Goal: Book appointment/travel/reservation

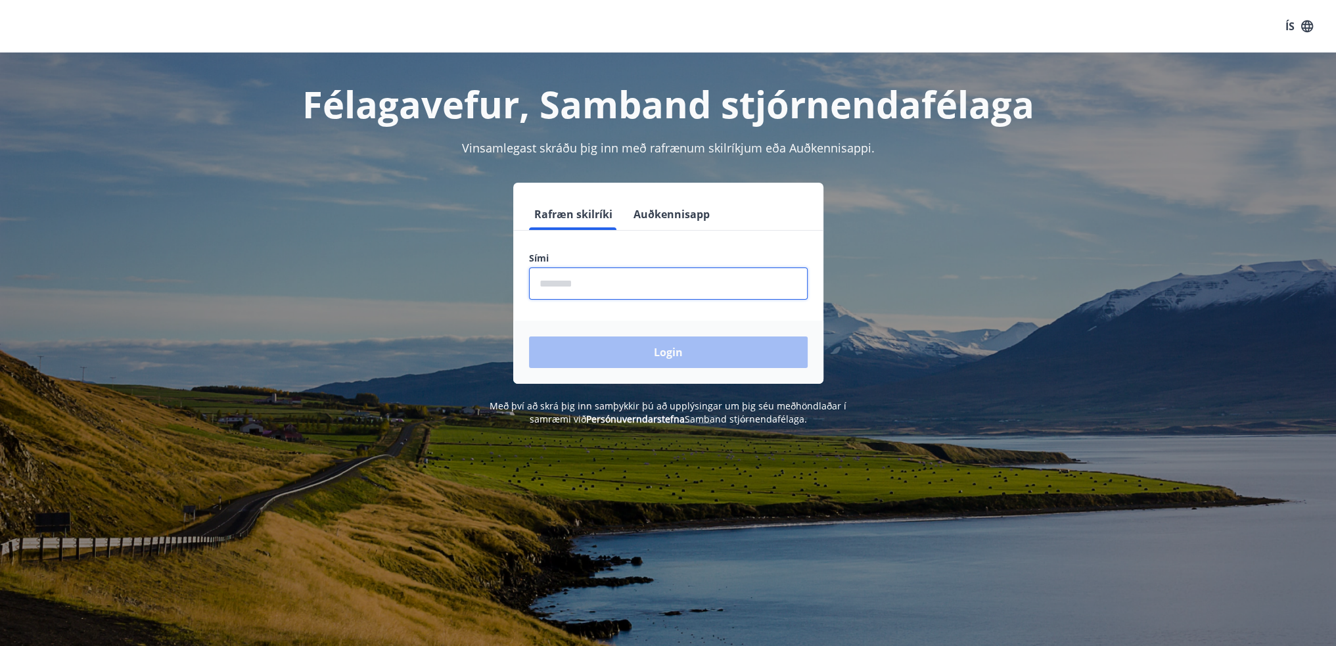
drag, startPoint x: 785, startPoint y: 294, endPoint x: 797, endPoint y: 296, distance: 12.1
click at [785, 294] on input "phone" at bounding box center [668, 284] width 279 height 32
type input "********"
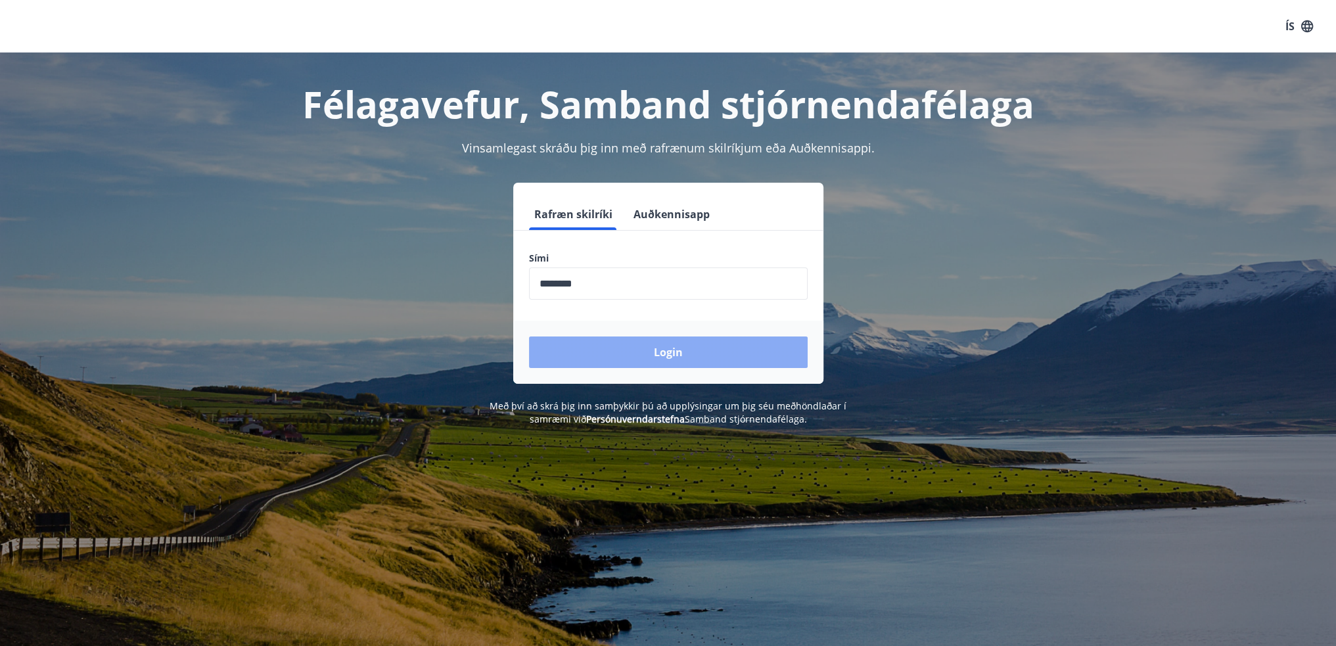
click at [639, 348] on button "Login" at bounding box center [668, 353] width 279 height 32
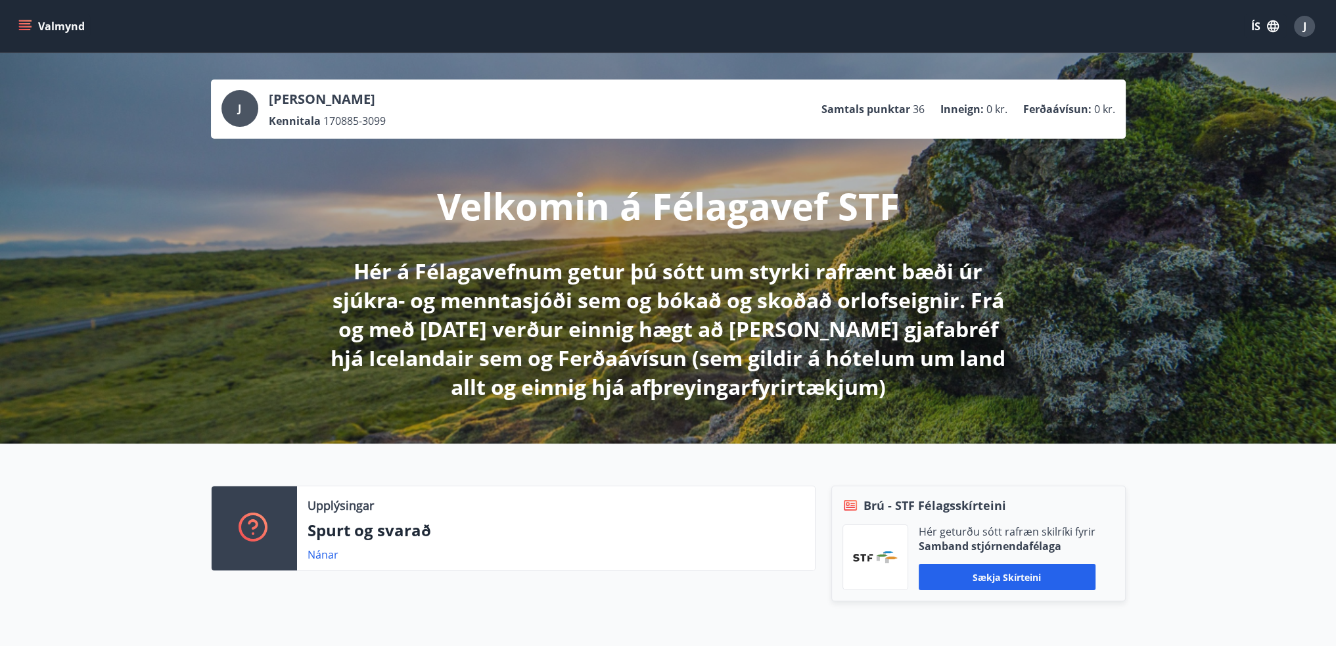
click at [41, 37] on button "Valmynd" at bounding box center [53, 26] width 74 height 24
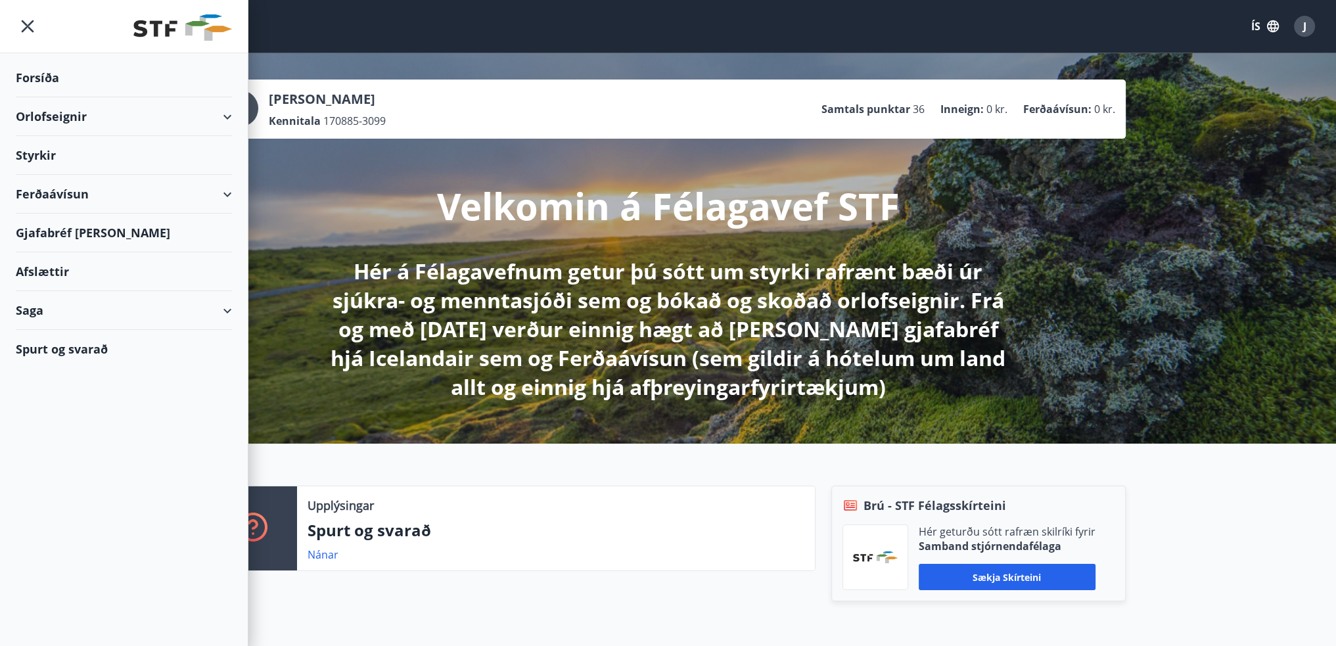
click at [57, 97] on div "Styrkir" at bounding box center [124, 78] width 216 height 39
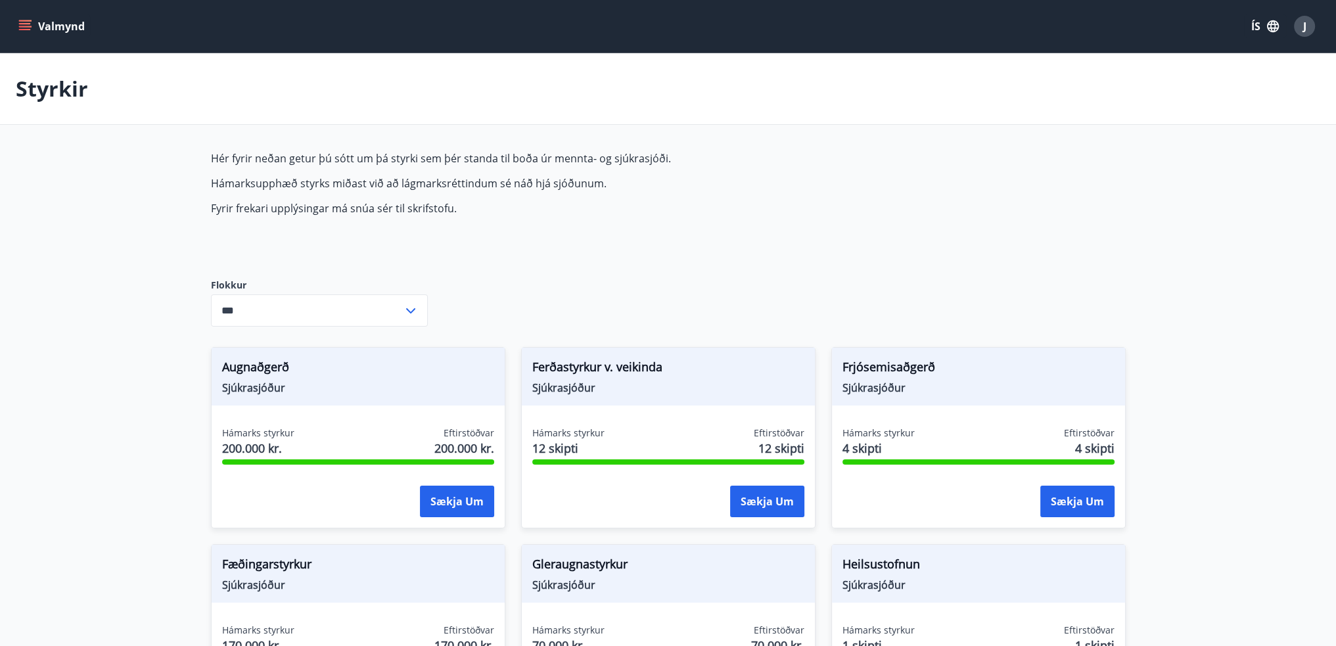
type input "***"
click at [32, 26] on button "Valmynd" at bounding box center [53, 26] width 74 height 24
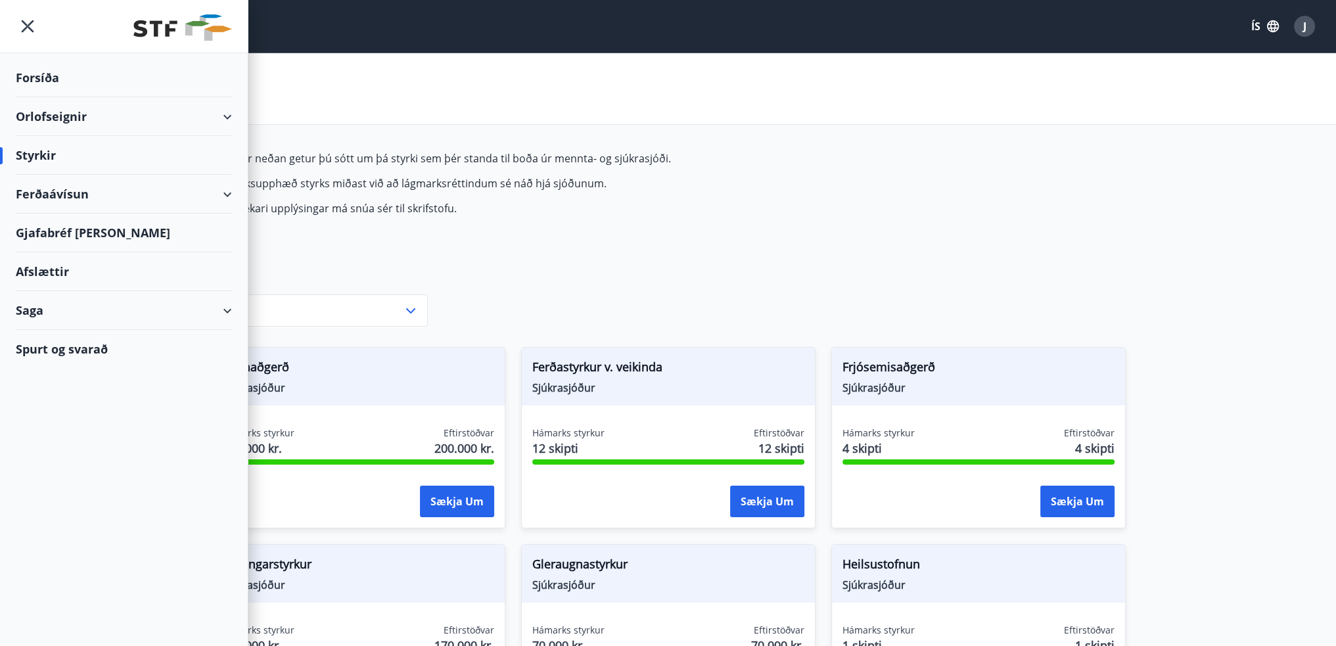
click at [229, 116] on div "Orlofseignir" at bounding box center [124, 116] width 216 height 39
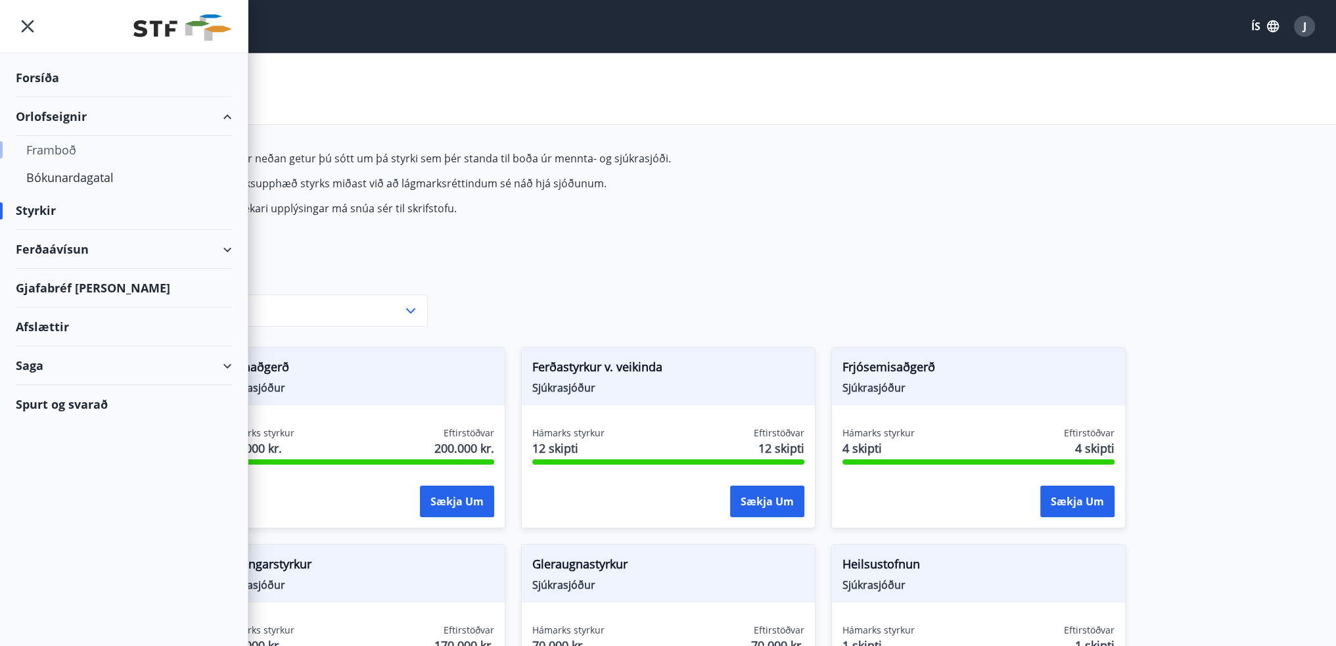
click at [78, 153] on div "Framboð" at bounding box center [123, 150] width 195 height 28
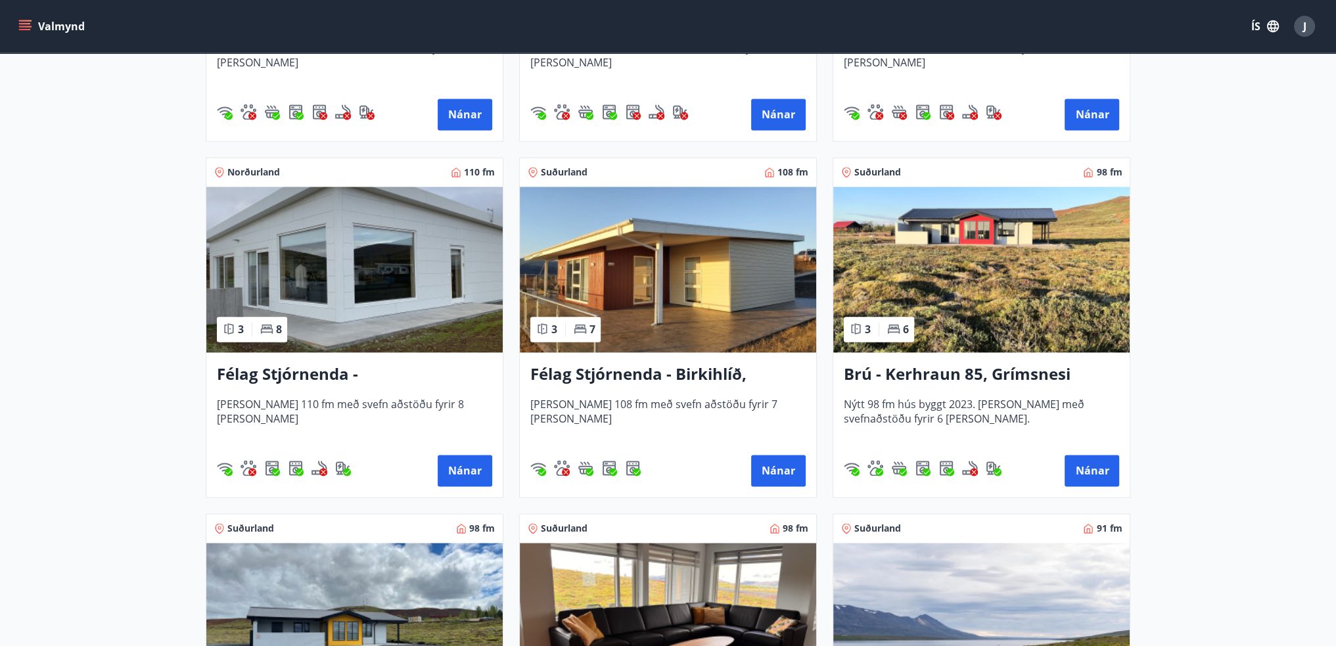
scroll to position [2629, 0]
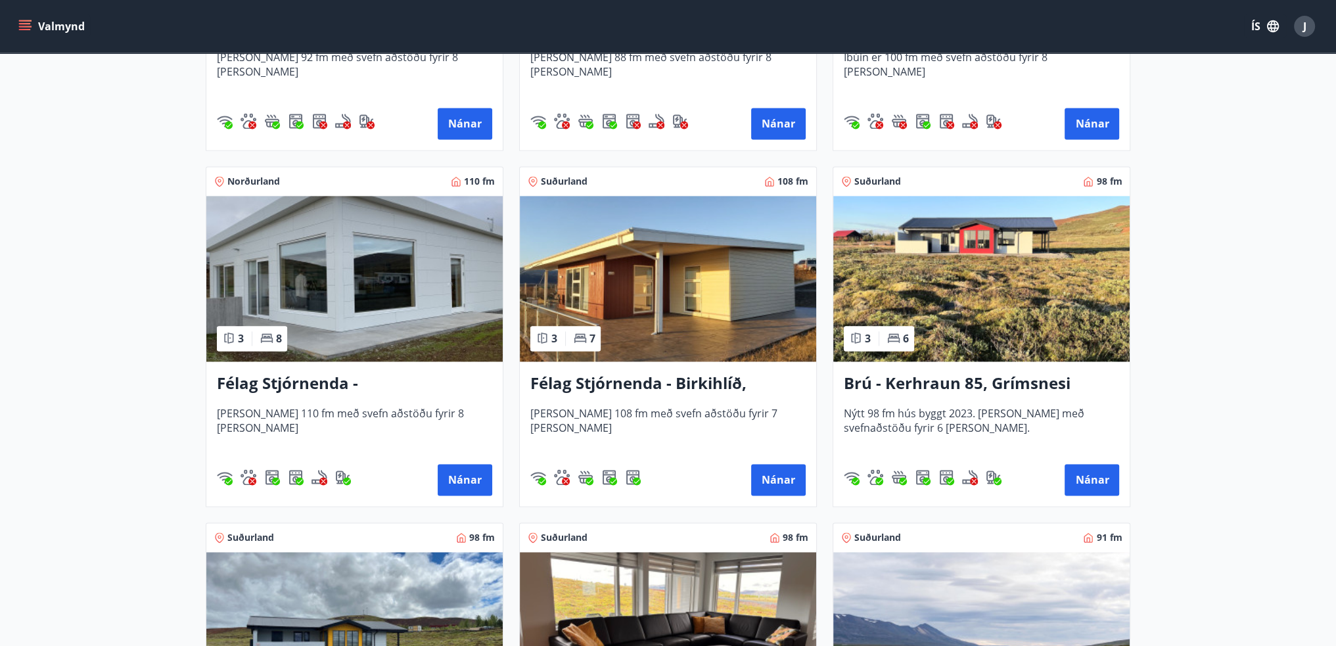
click at [937, 306] on img at bounding box center [981, 279] width 296 height 166
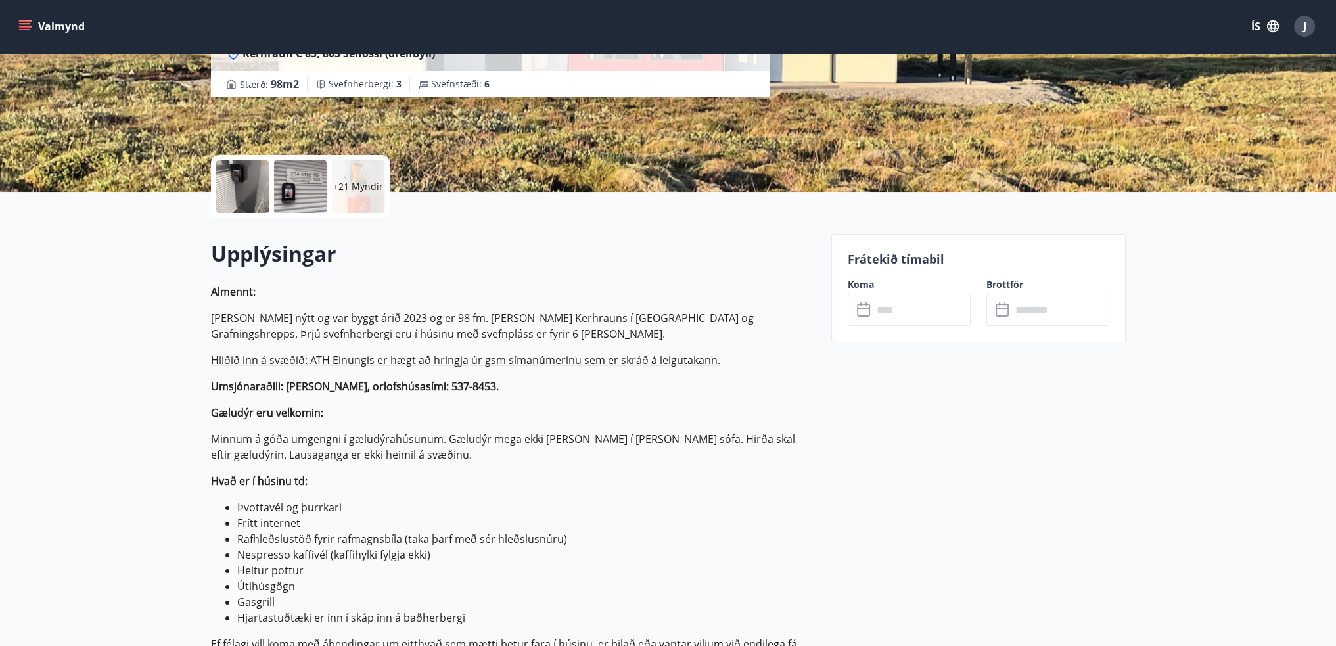
scroll to position [263, 0]
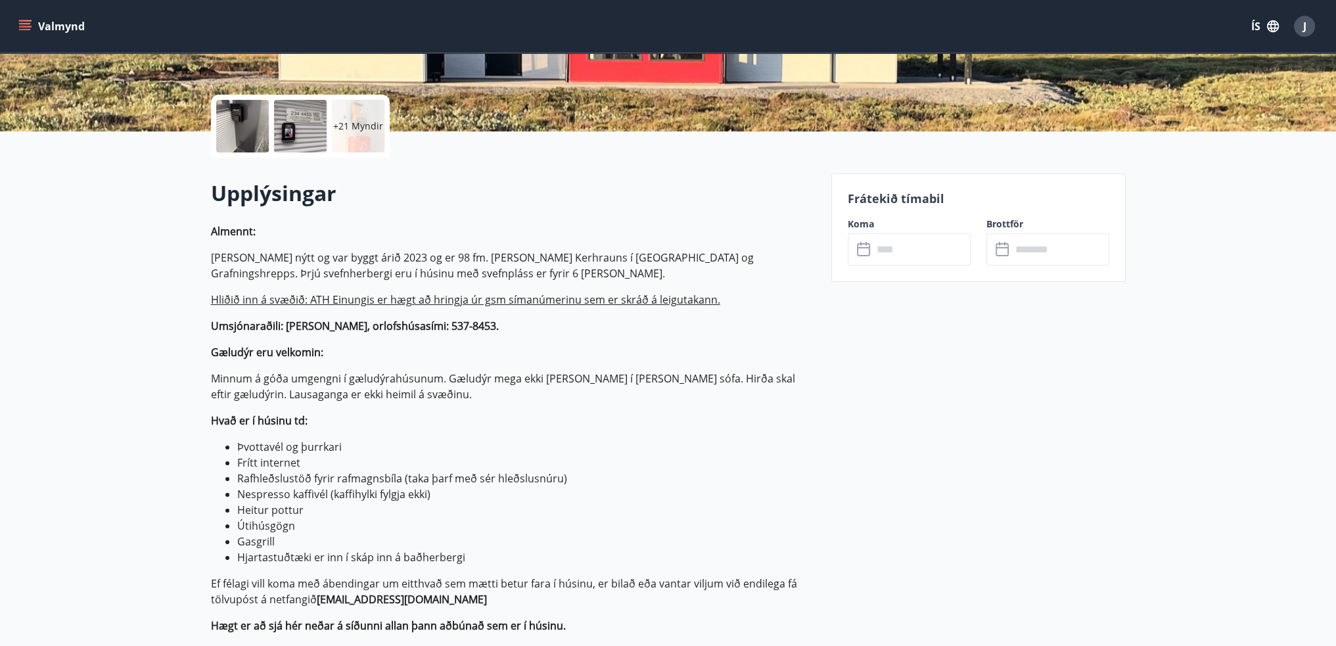
click at [876, 253] on input "text" at bounding box center [922, 249] width 98 height 32
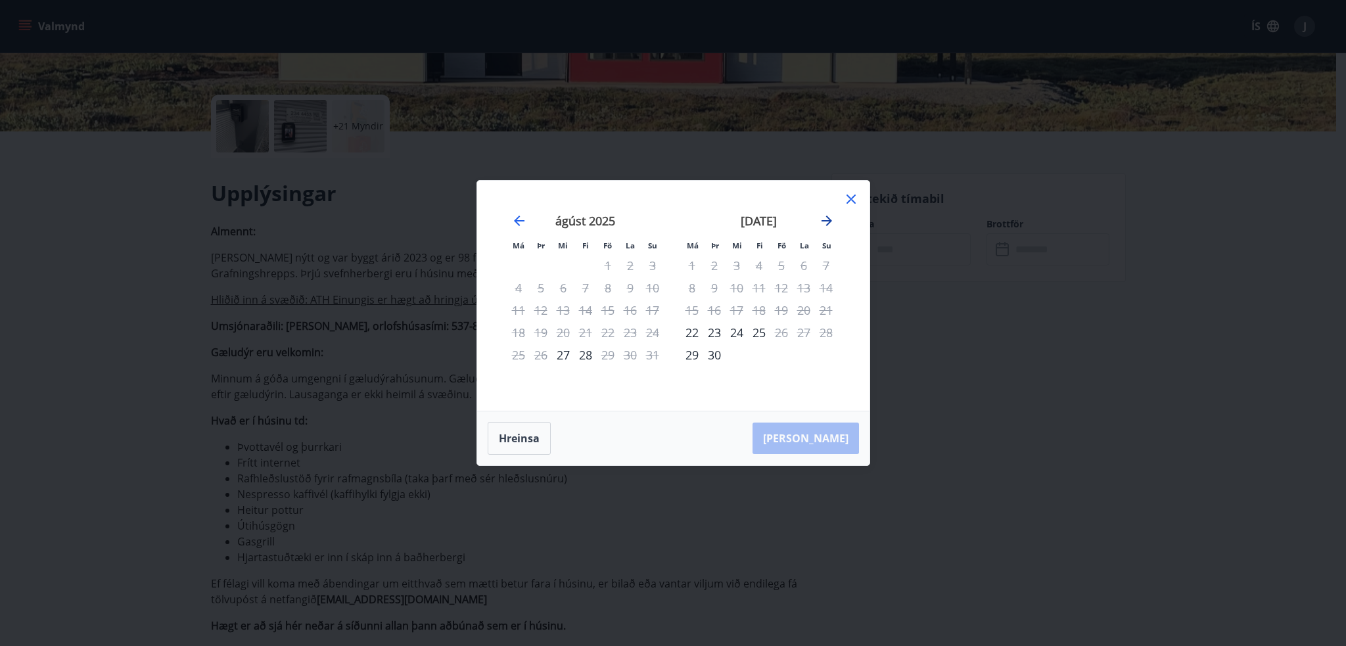
click at [820, 223] on icon "Move forward to switch to the next month." at bounding box center [827, 221] width 16 height 16
click at [782, 283] on div "7" at bounding box center [781, 288] width 22 height 22
click at [692, 310] on div "10" at bounding box center [692, 310] width 22 height 22
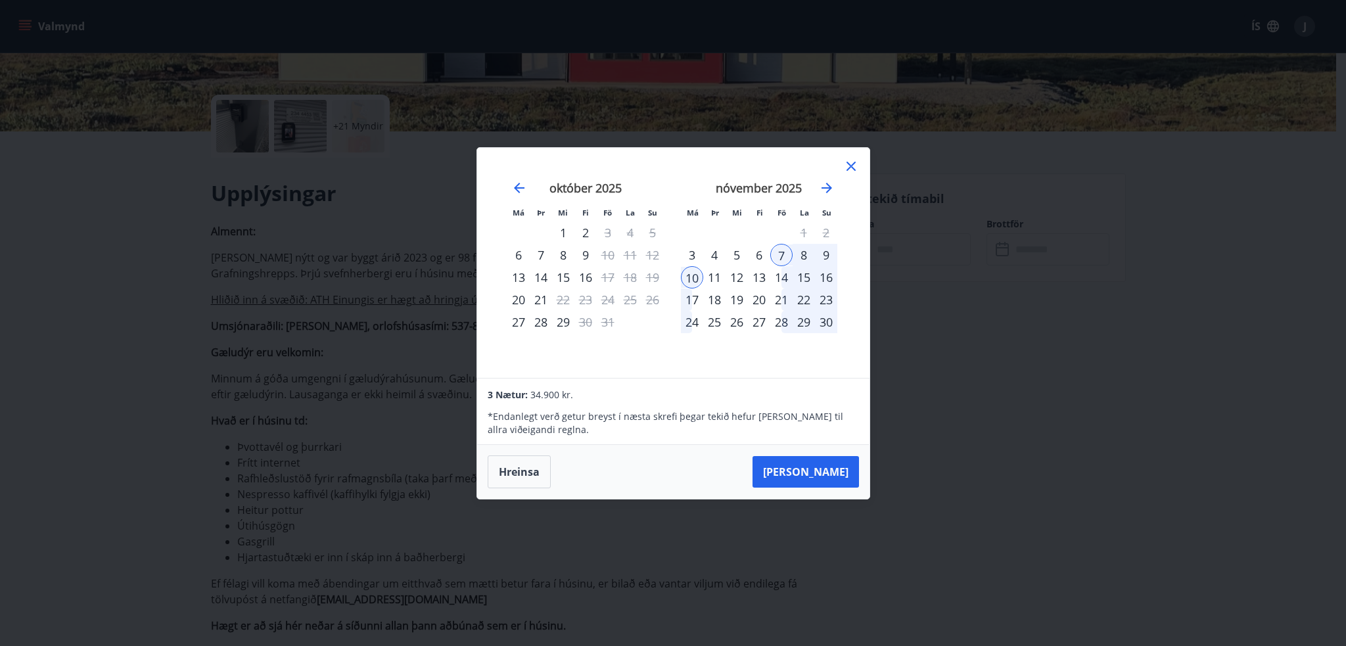
click at [784, 251] on div "7" at bounding box center [781, 255] width 22 height 22
click at [781, 275] on div "14" at bounding box center [781, 277] width 22 height 22
click at [691, 276] on div "10" at bounding box center [692, 277] width 22 height 22
click at [693, 296] on div "17" at bounding box center [692, 300] width 22 height 22
click at [686, 297] on div "17" at bounding box center [692, 300] width 22 height 22
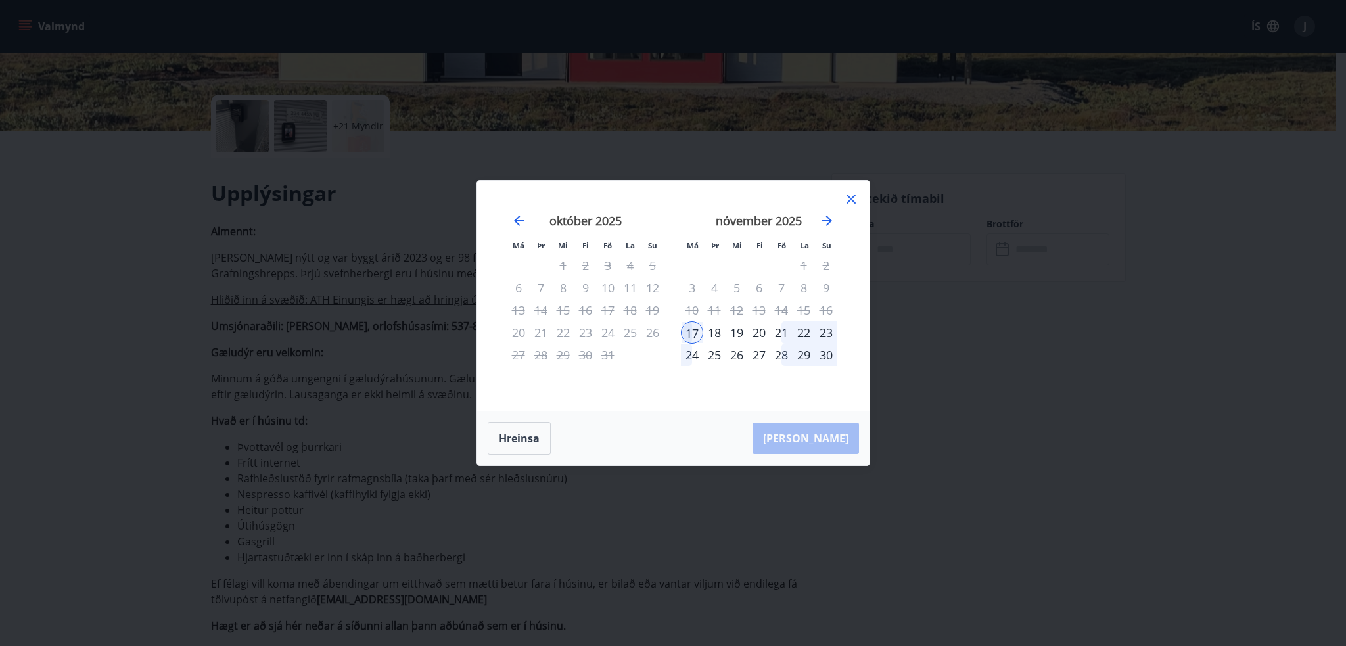
click at [780, 331] on div "21" at bounding box center [781, 332] width 22 height 22
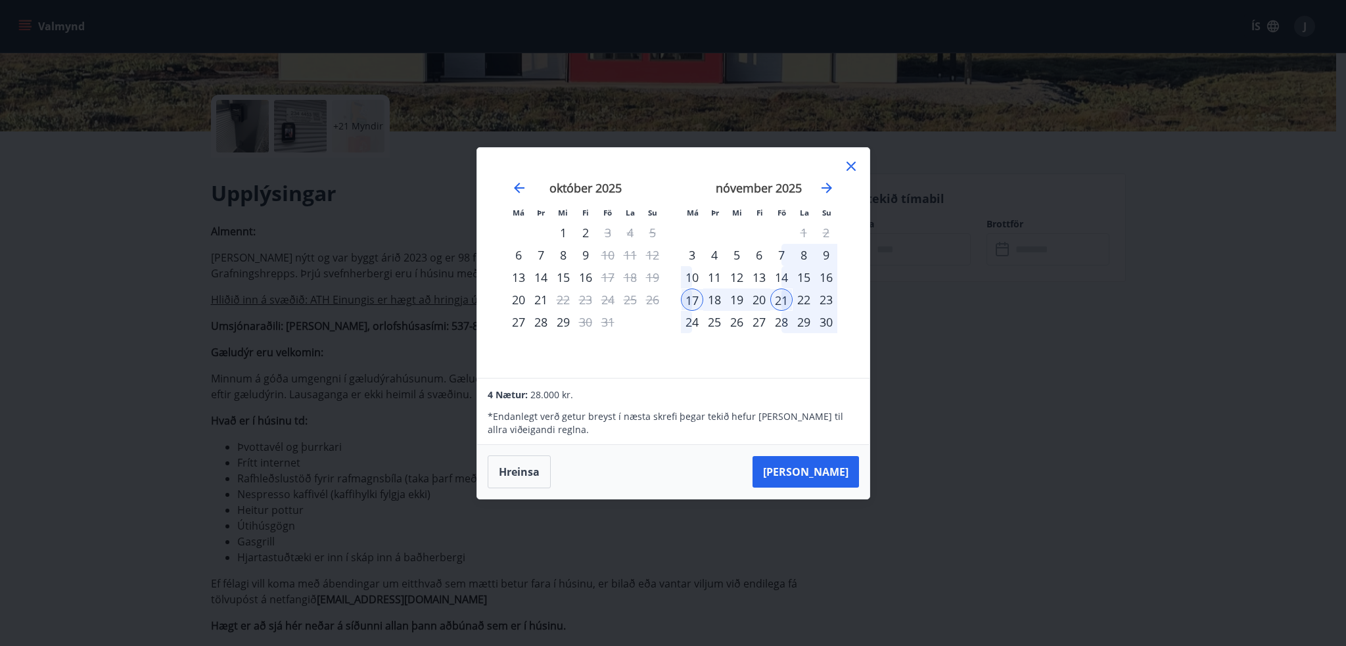
click at [697, 323] on div "24" at bounding box center [692, 322] width 22 height 22
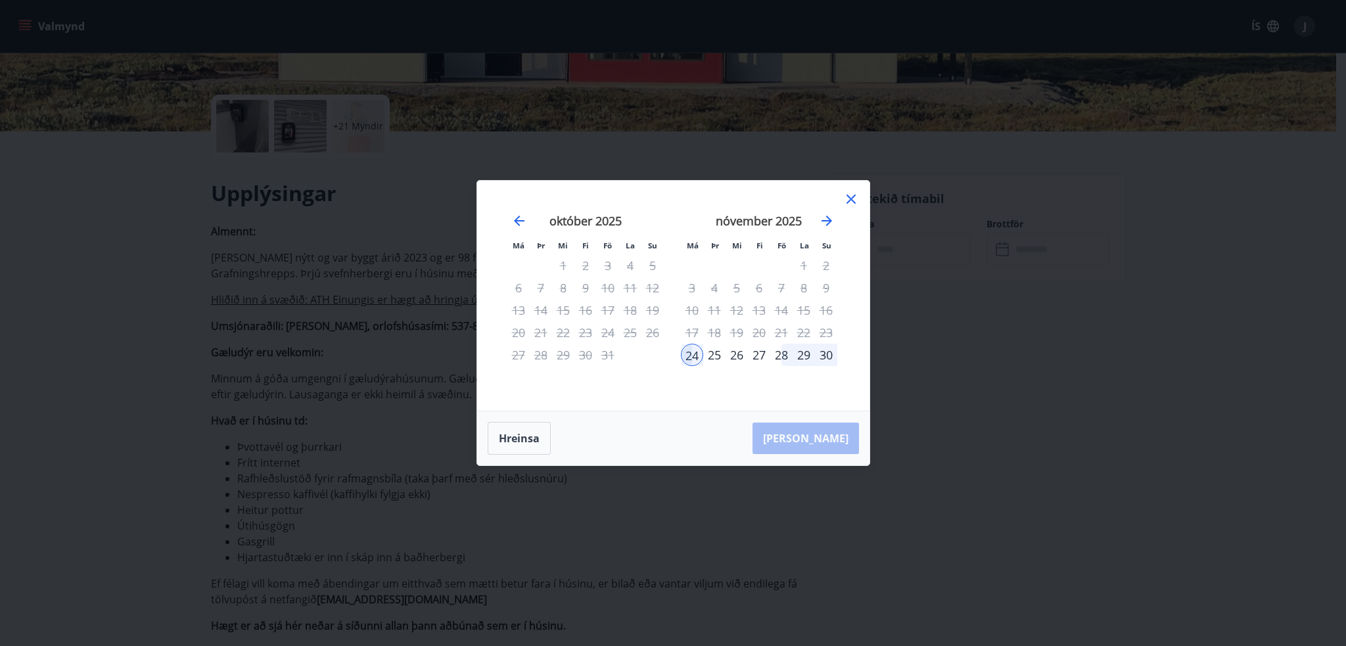
click at [849, 205] on icon at bounding box center [851, 199] width 16 height 16
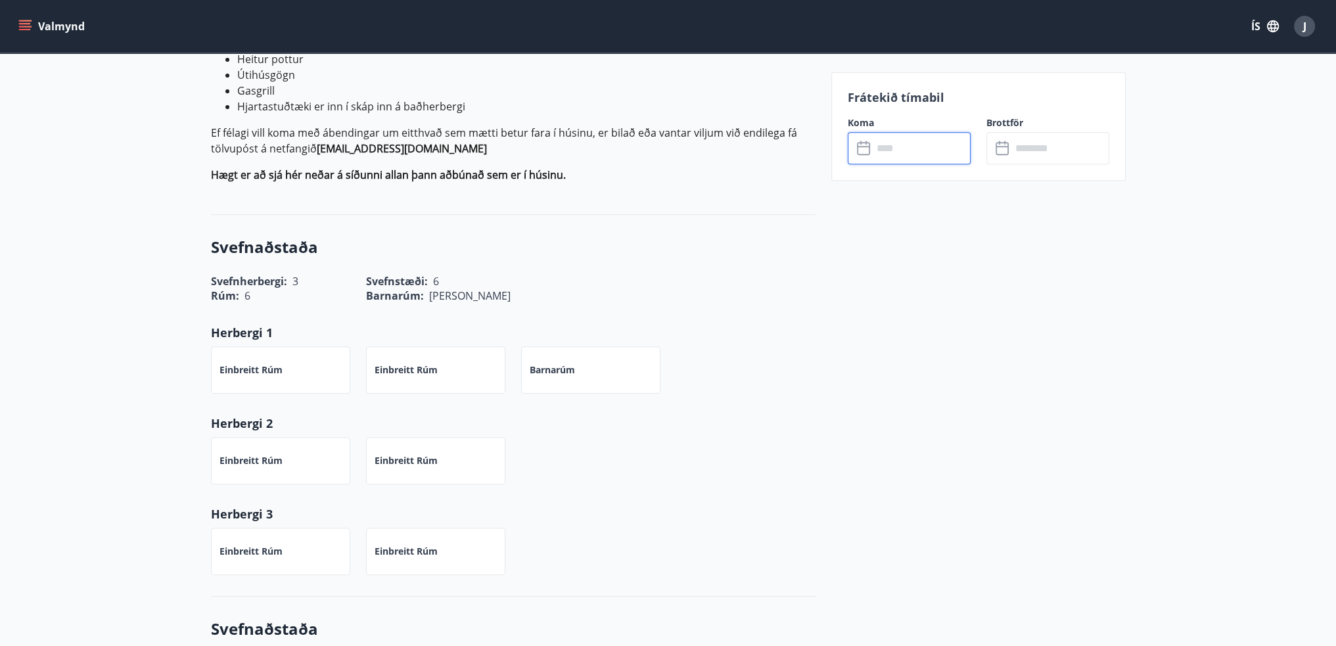
scroll to position [657, 0]
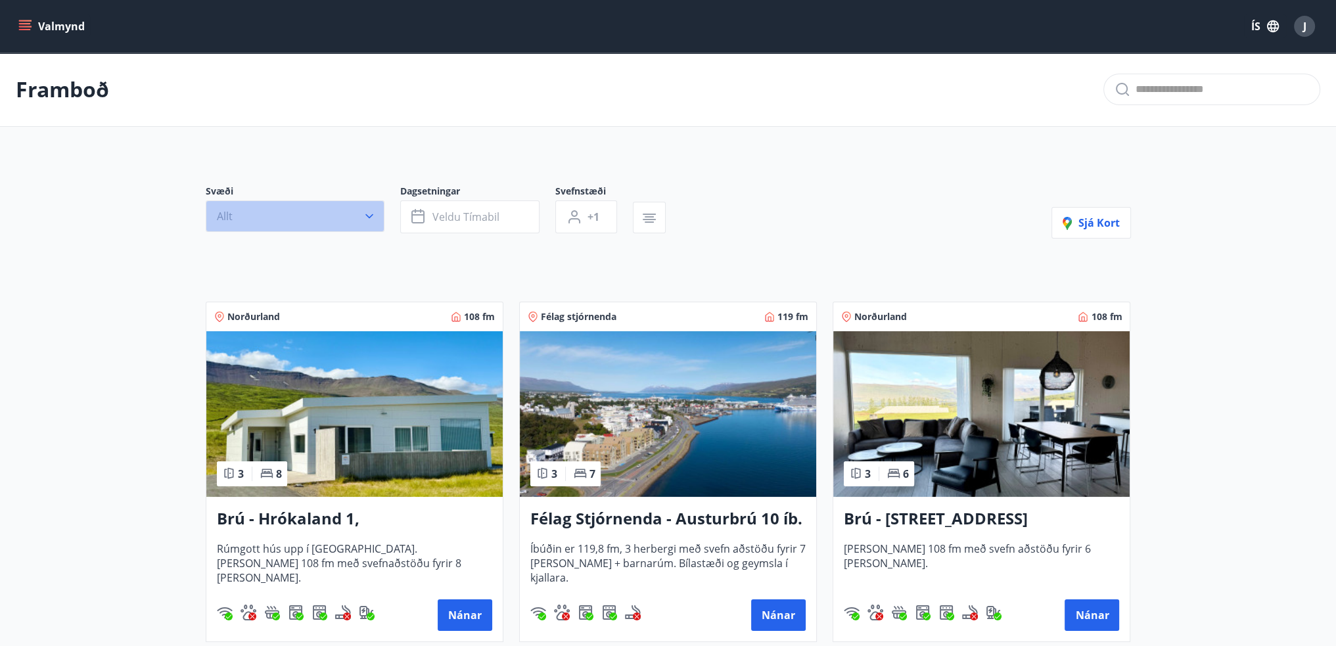
click at [376, 218] on button "Allt" at bounding box center [295, 216] width 179 height 32
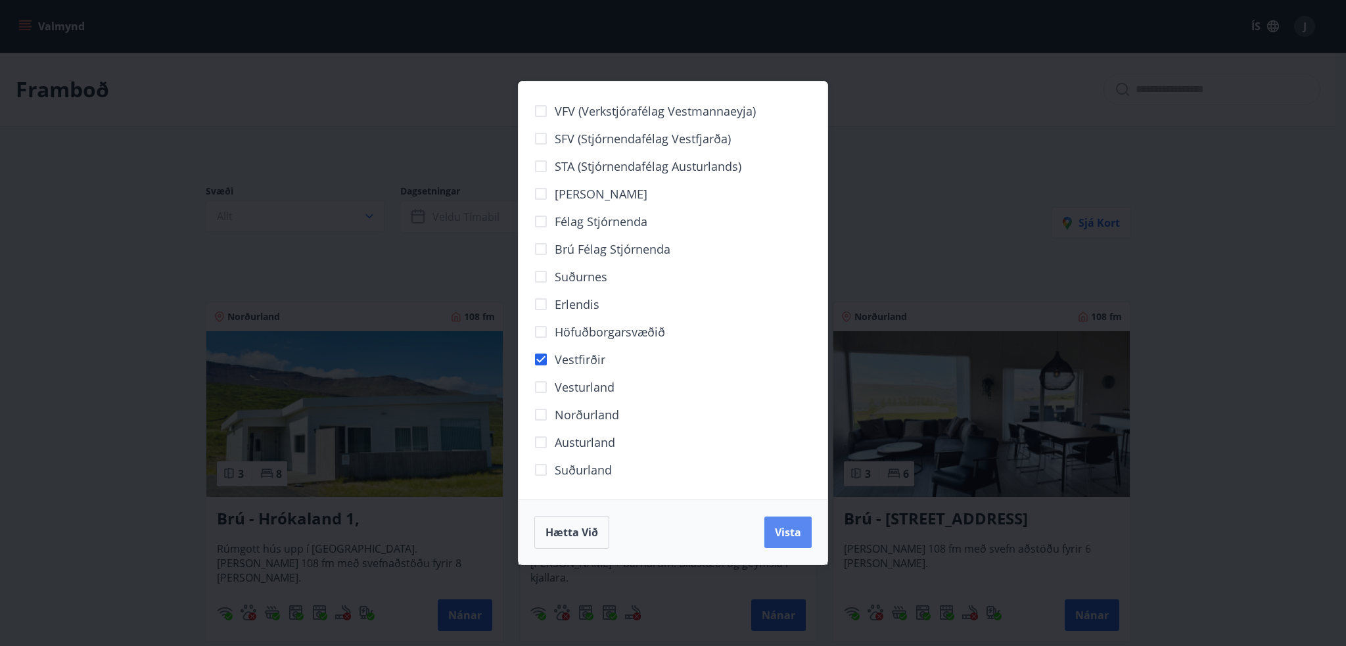
click at [784, 529] on span "Vista" at bounding box center [788, 532] width 26 height 14
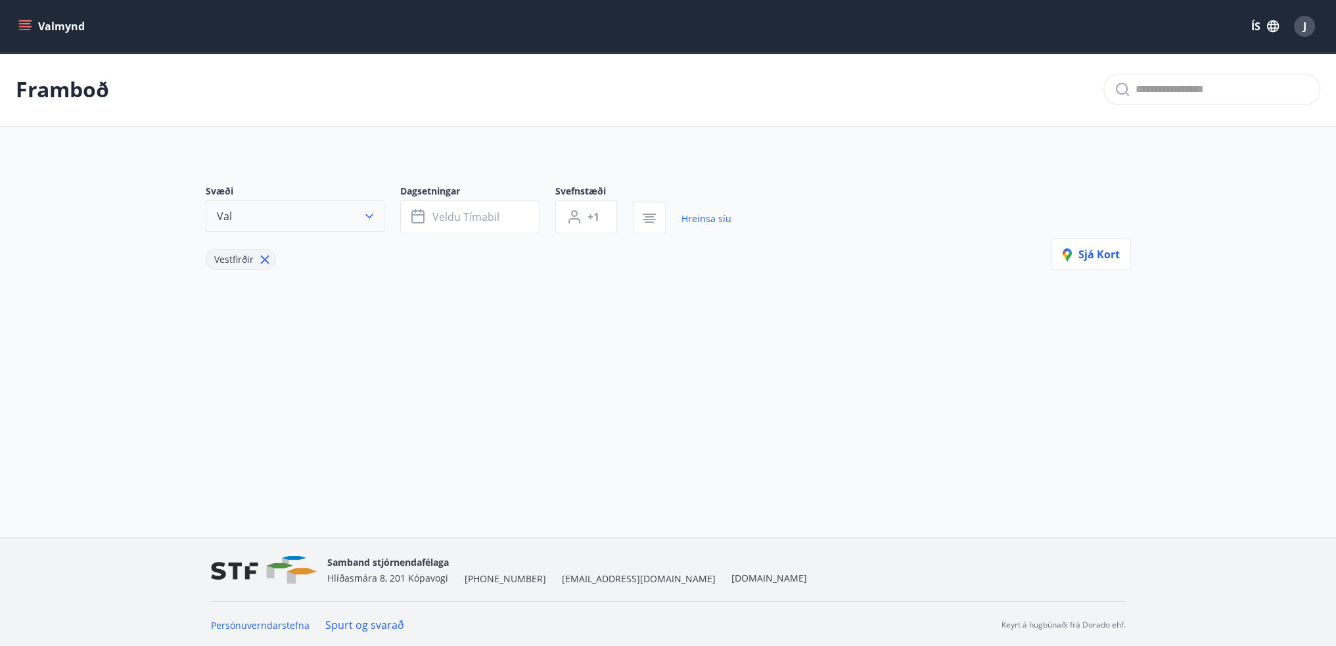
click at [371, 221] on icon "button" at bounding box center [369, 216] width 13 height 13
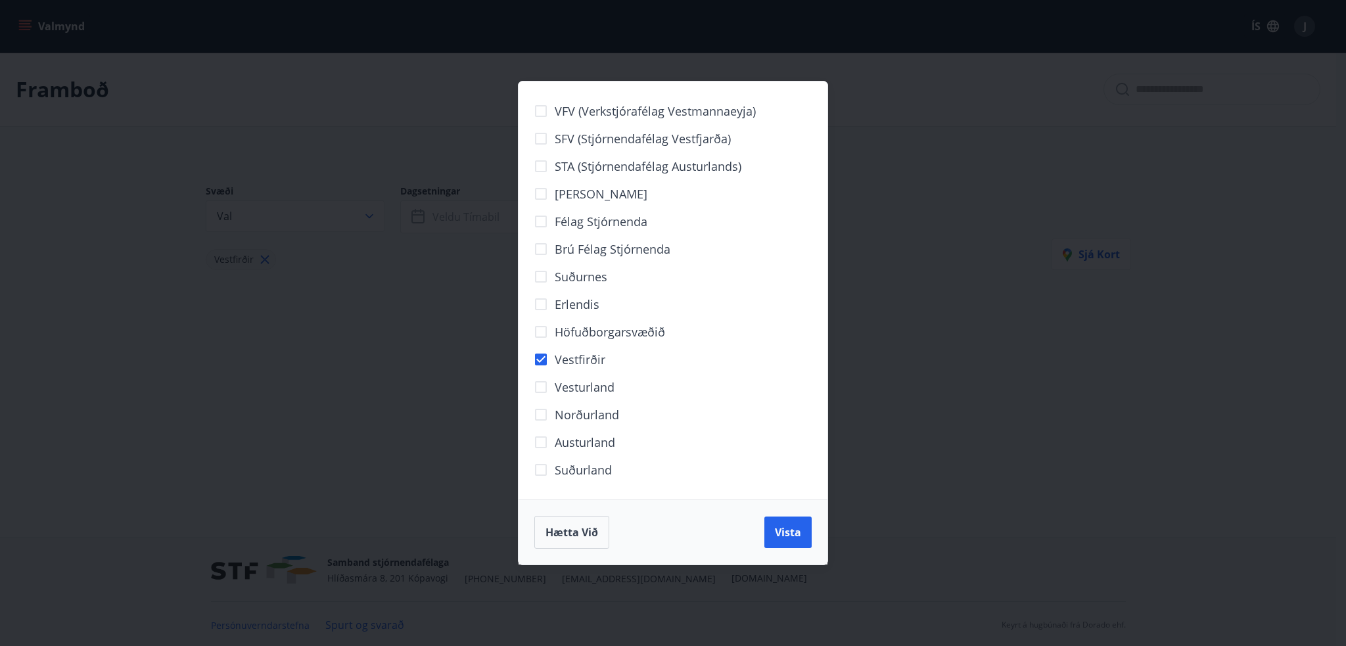
click at [563, 382] on span "Vesturland" at bounding box center [585, 387] width 60 height 17
click at [799, 533] on span "Vista" at bounding box center [788, 532] width 26 height 14
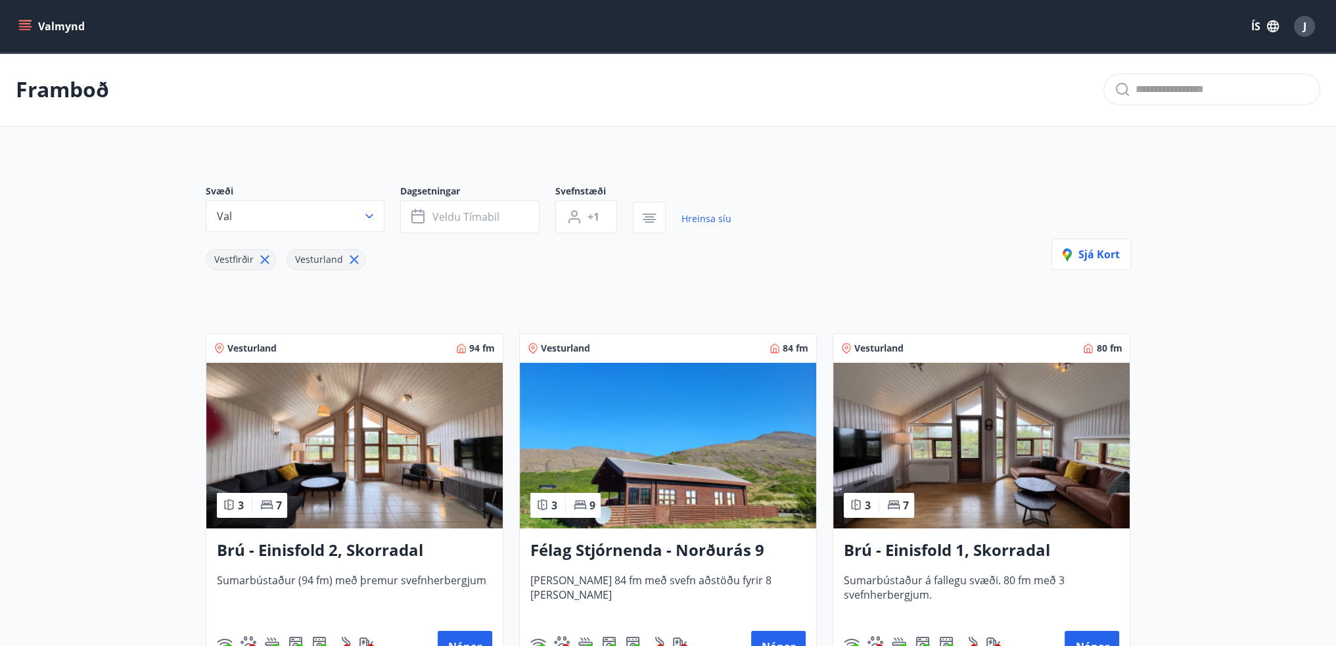
click at [352, 265] on icon at bounding box center [354, 259] width 14 height 14
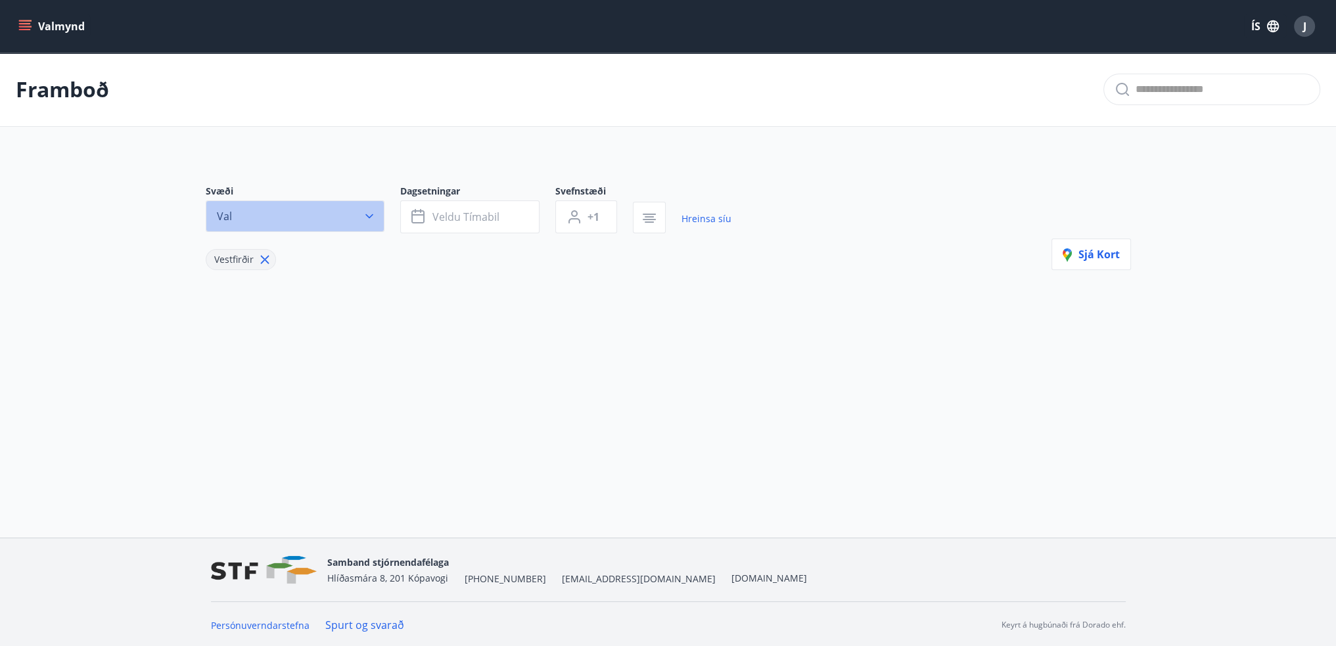
click at [381, 206] on button "Val" at bounding box center [295, 216] width 179 height 32
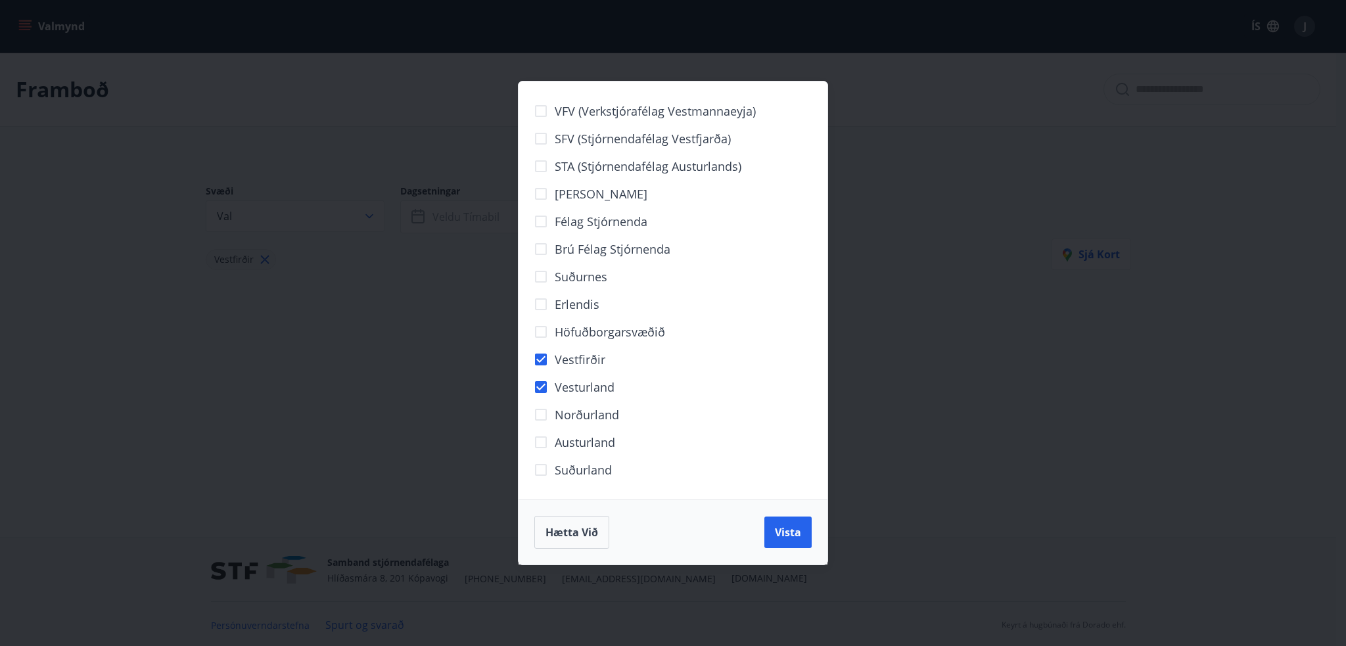
click at [385, 411] on div "VFV (Verkstjórafélag Vestmannaeyja) SFV (Stjórnendafélag Vestfjarða) STA (Stjór…" at bounding box center [673, 323] width 1346 height 646
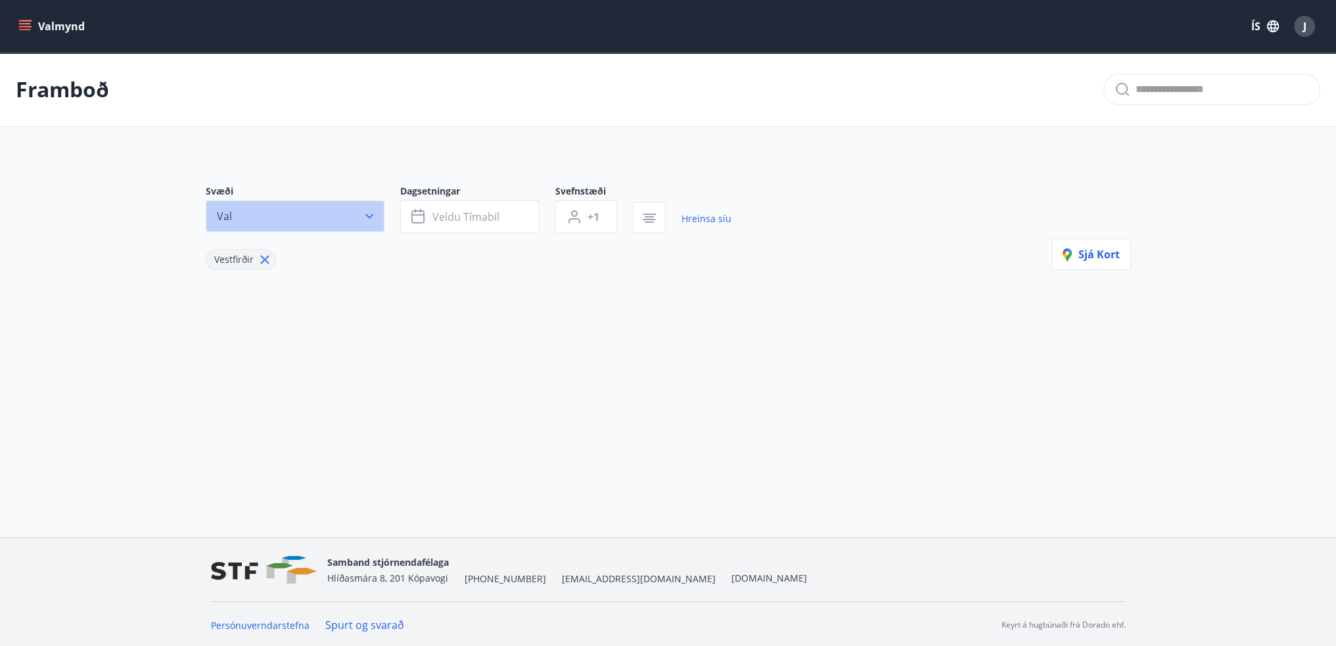
drag, startPoint x: 380, startPoint y: 200, endPoint x: 371, endPoint y: 207, distance: 11.3
click at [373, 205] on button "Val" at bounding box center [295, 216] width 179 height 32
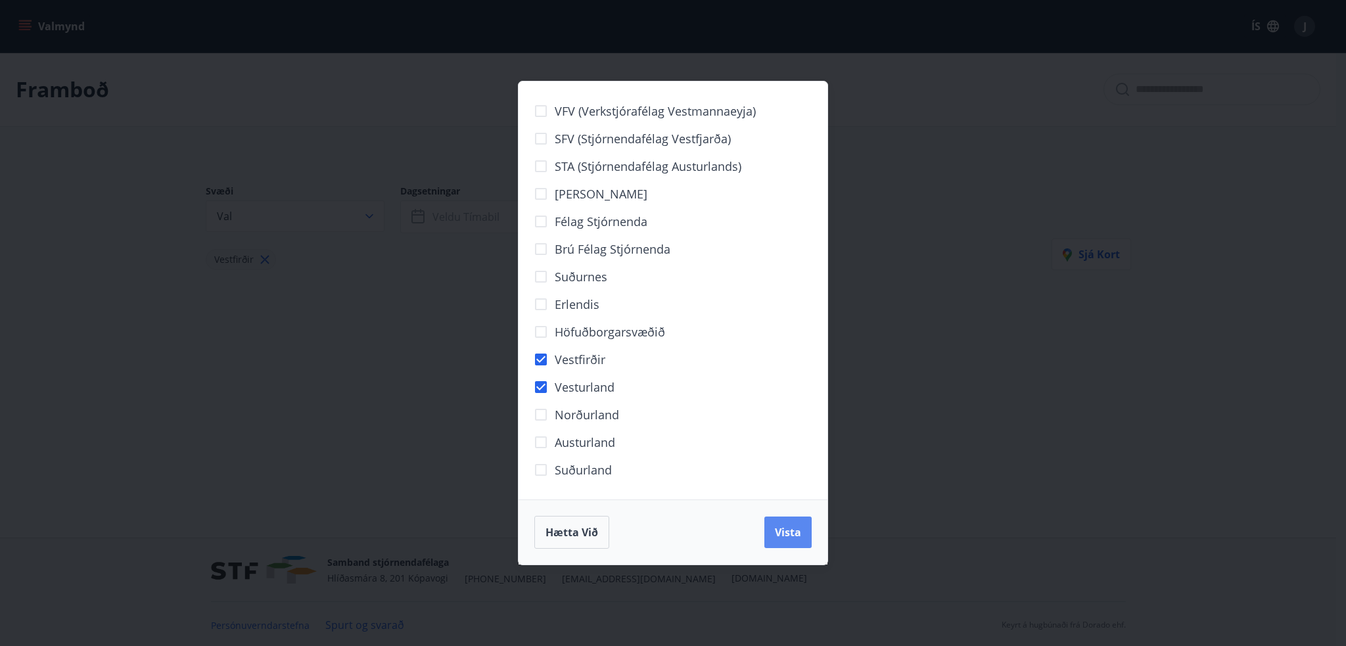
click at [776, 528] on span "Vista" at bounding box center [788, 532] width 26 height 14
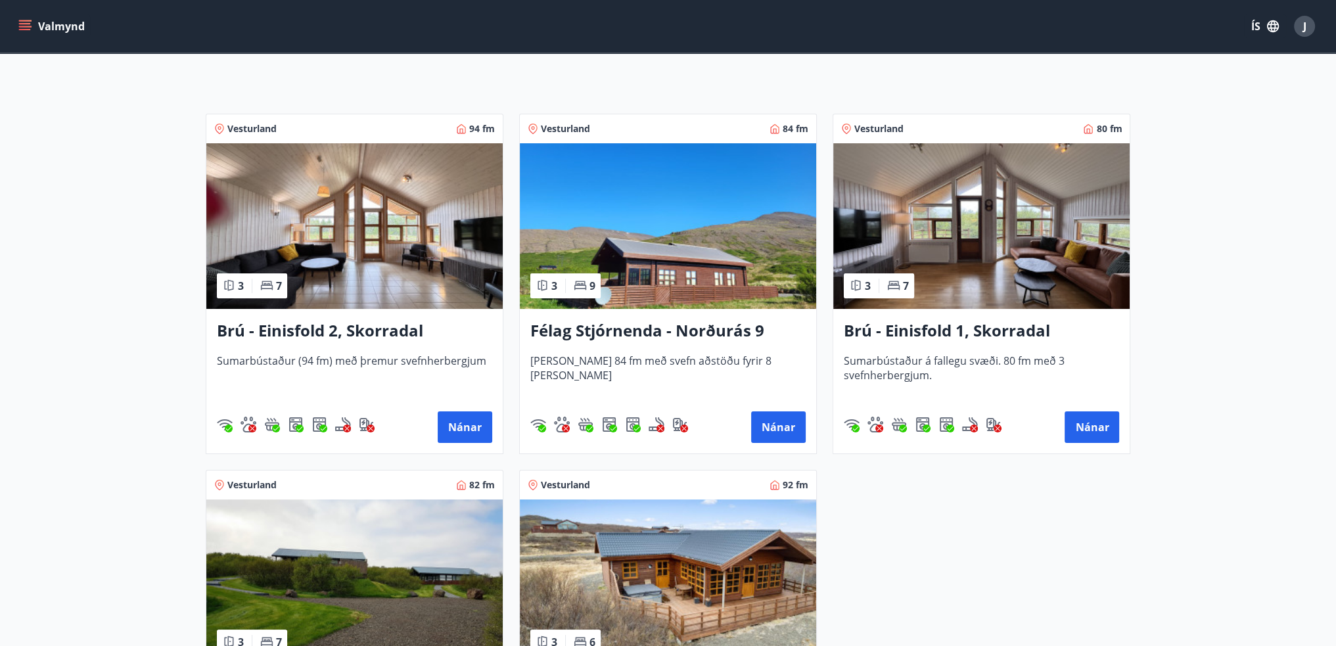
scroll to position [197, 0]
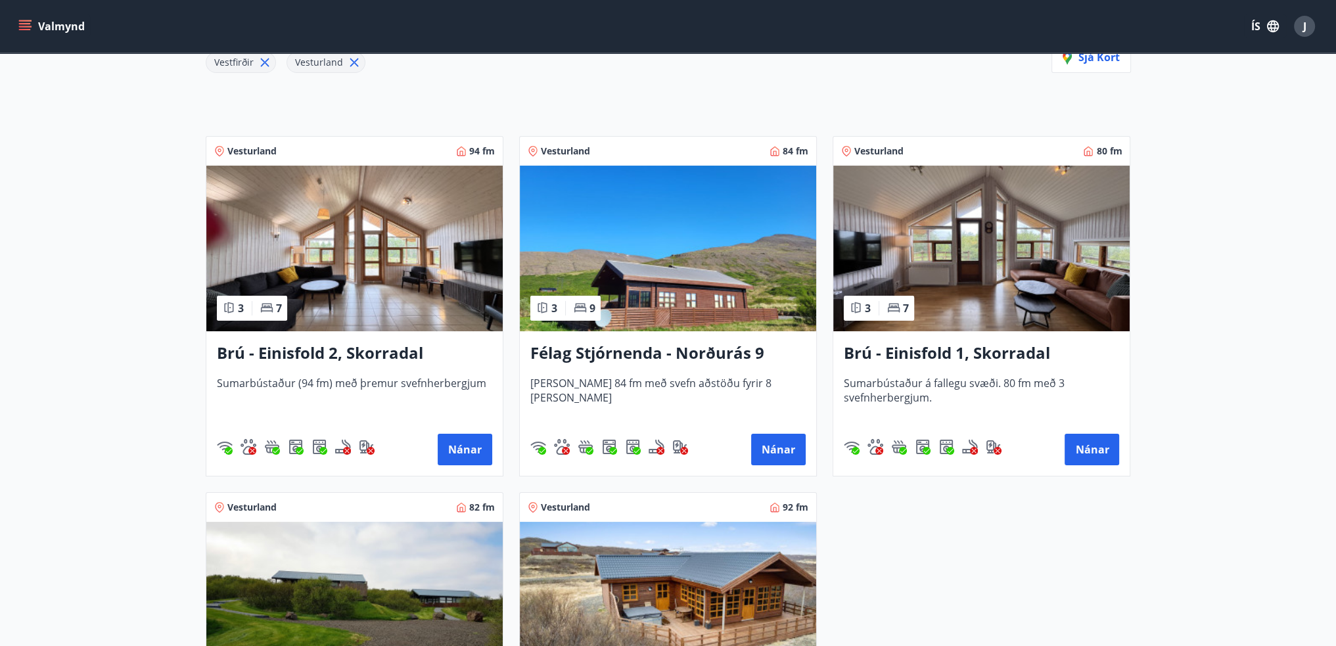
click at [899, 235] on img at bounding box center [981, 249] width 296 height 166
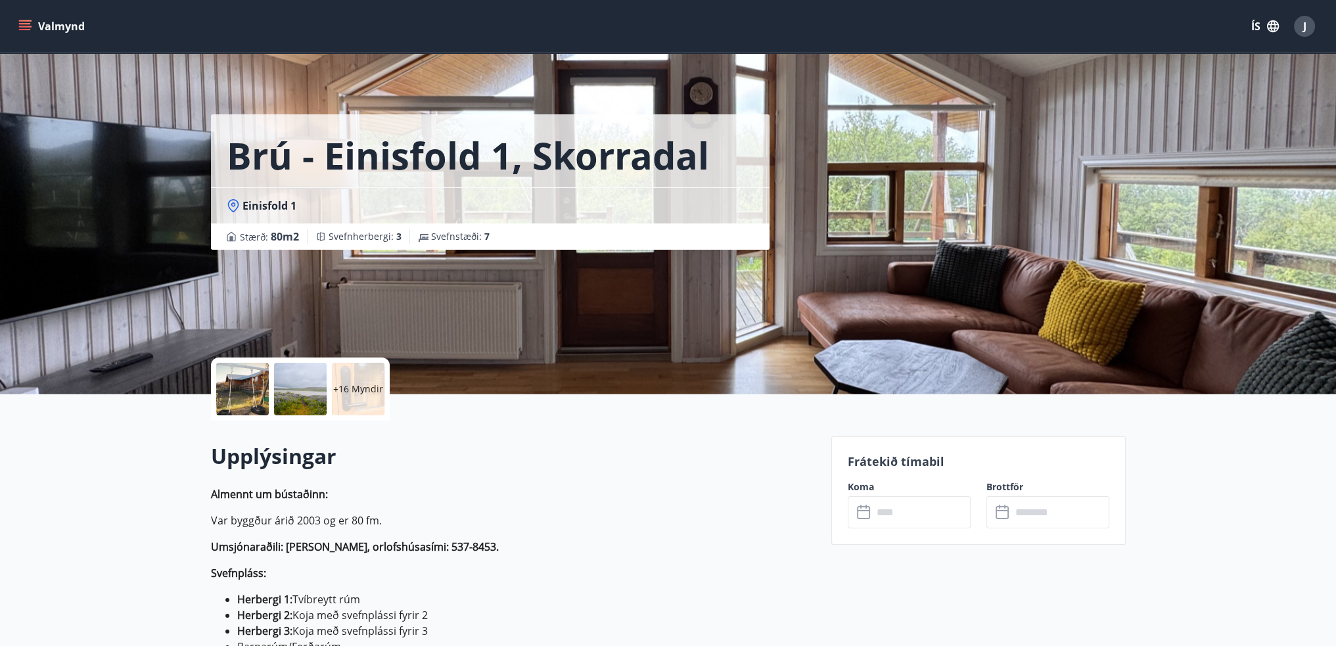
click at [310, 394] on div at bounding box center [300, 389] width 53 height 53
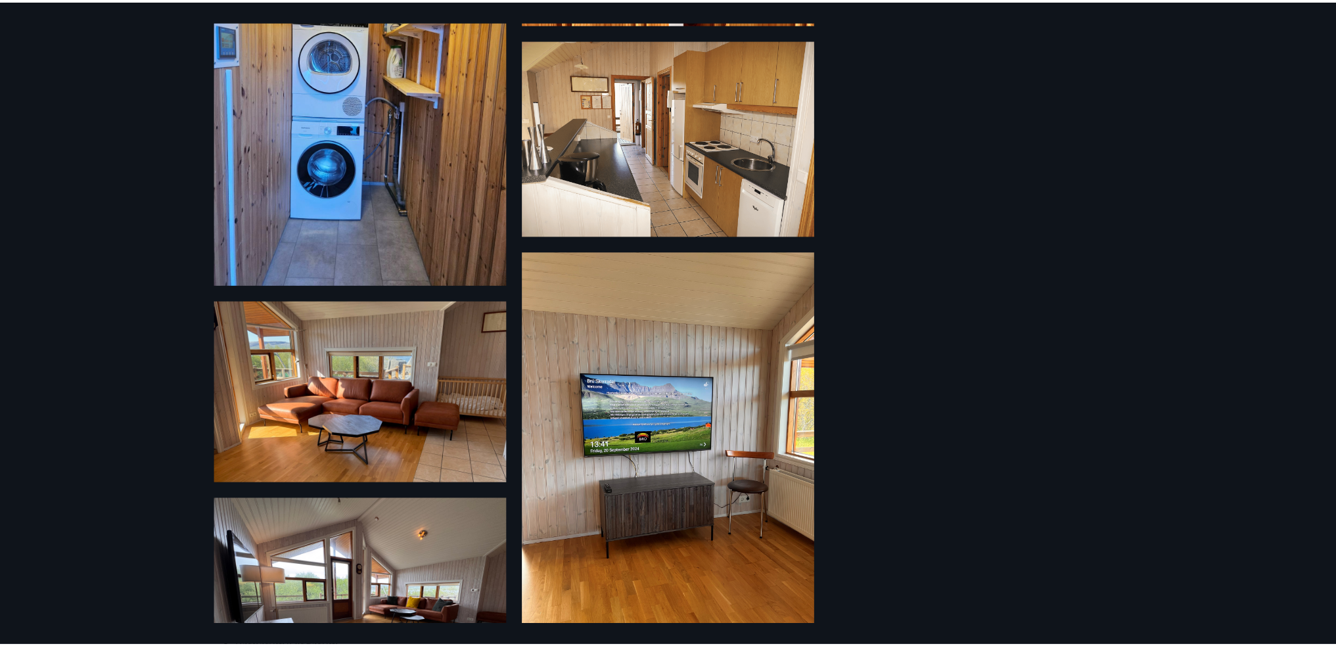
scroll to position [1610, 0]
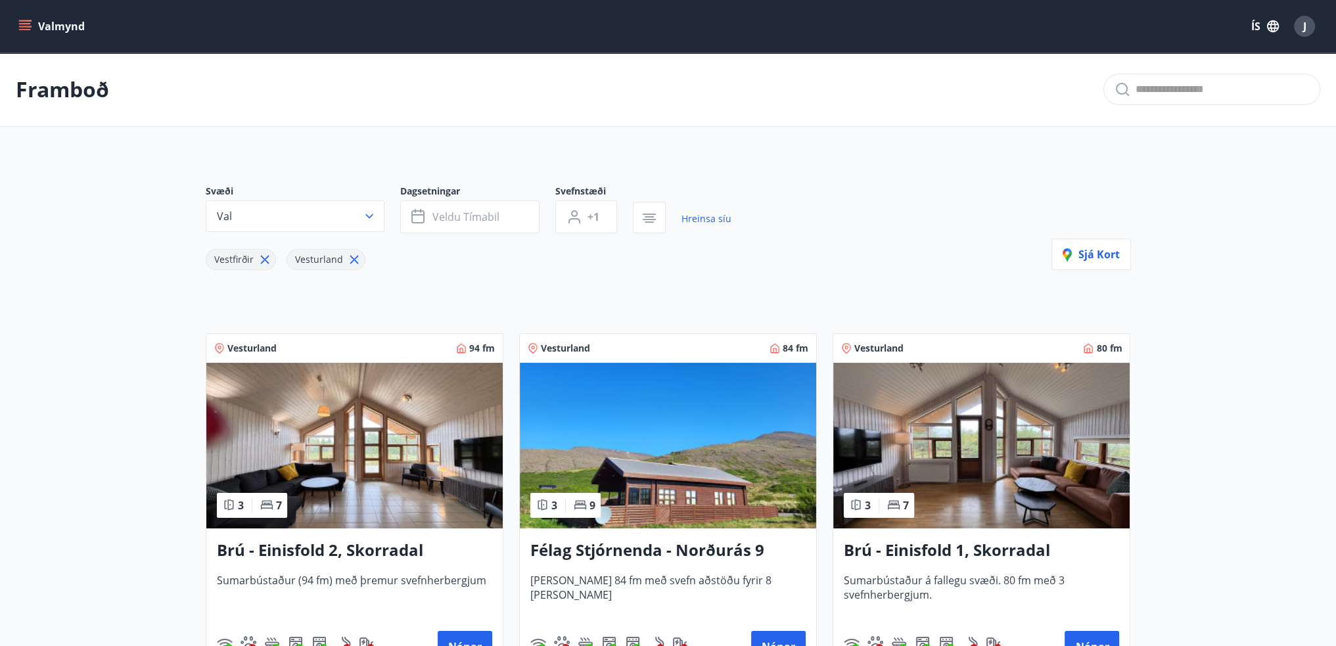
click at [352, 266] on icon at bounding box center [354, 259] width 14 height 14
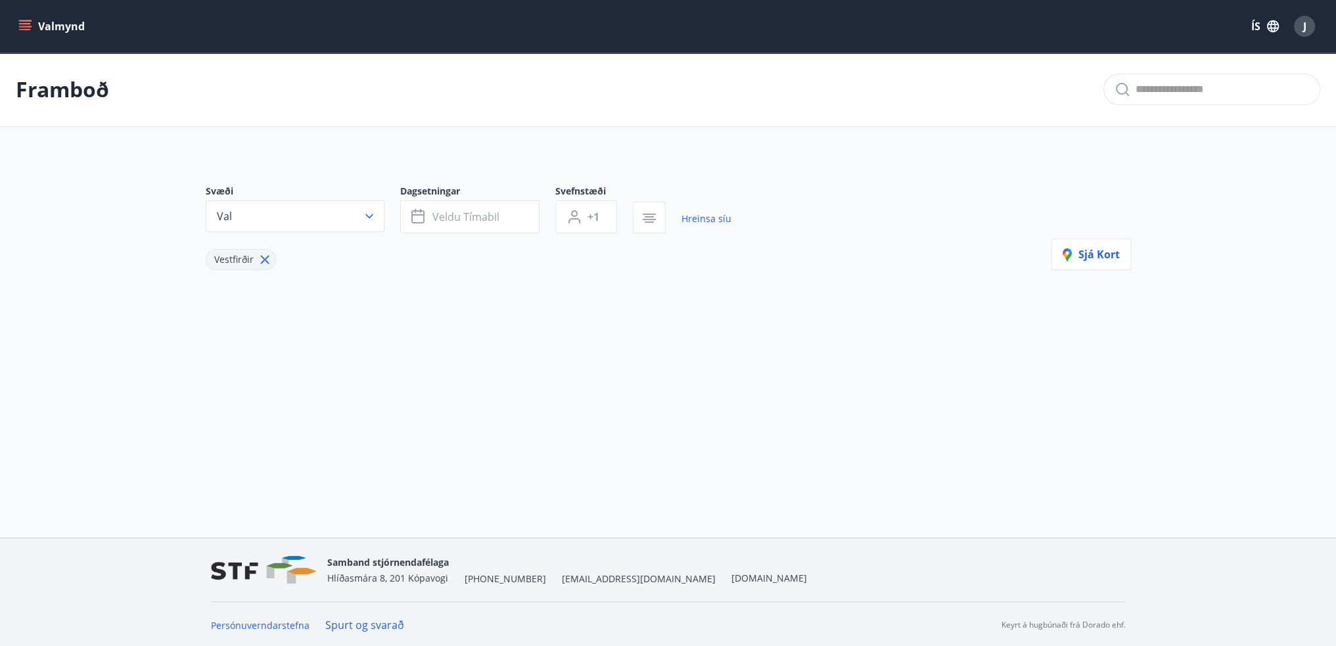
click at [55, 21] on button "Valmynd" at bounding box center [53, 26] width 74 height 24
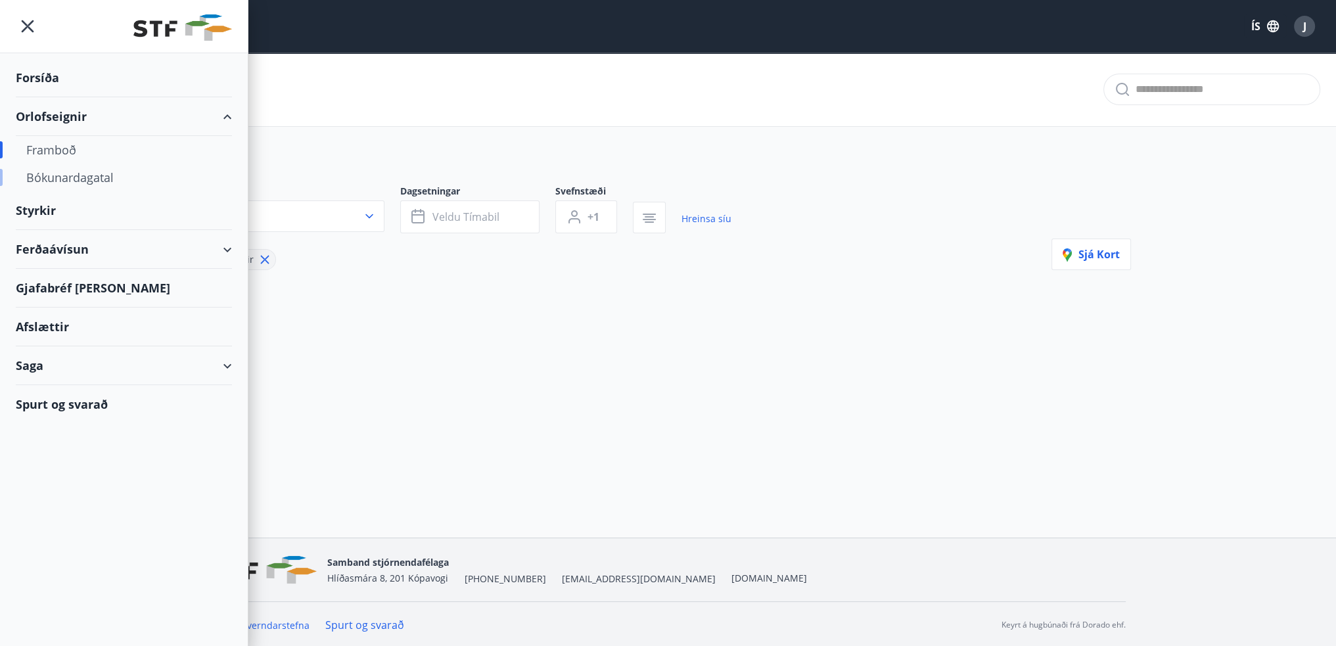
click at [68, 172] on div "Bókunardagatal" at bounding box center [123, 178] width 195 height 28
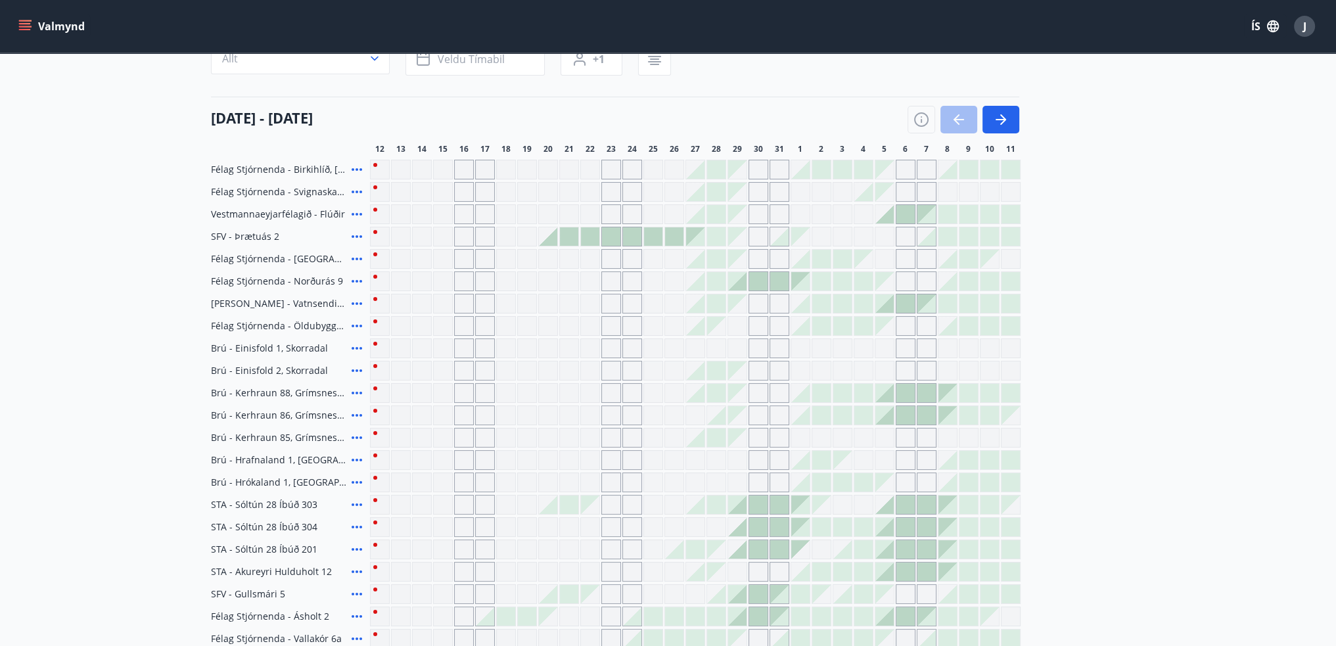
scroll to position [31, 0]
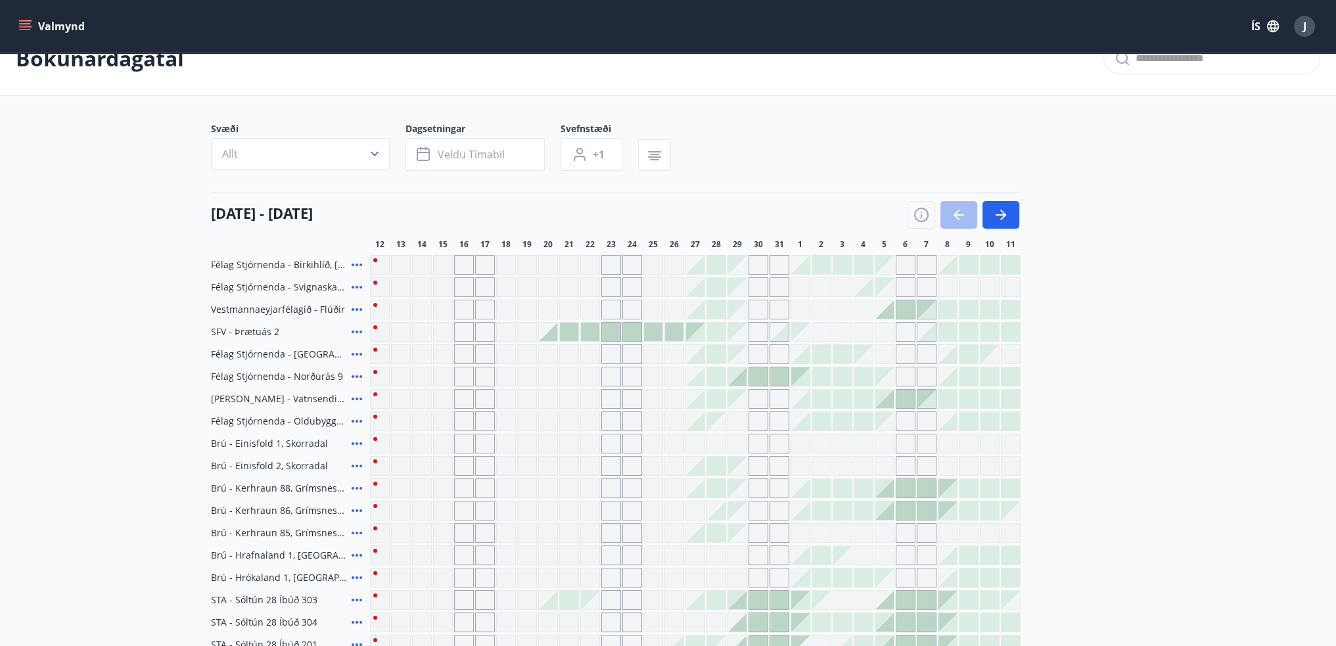
drag, startPoint x: 996, startPoint y: 208, endPoint x: 980, endPoint y: 204, distance: 16.8
click at [996, 208] on icon "button" at bounding box center [1001, 215] width 16 height 16
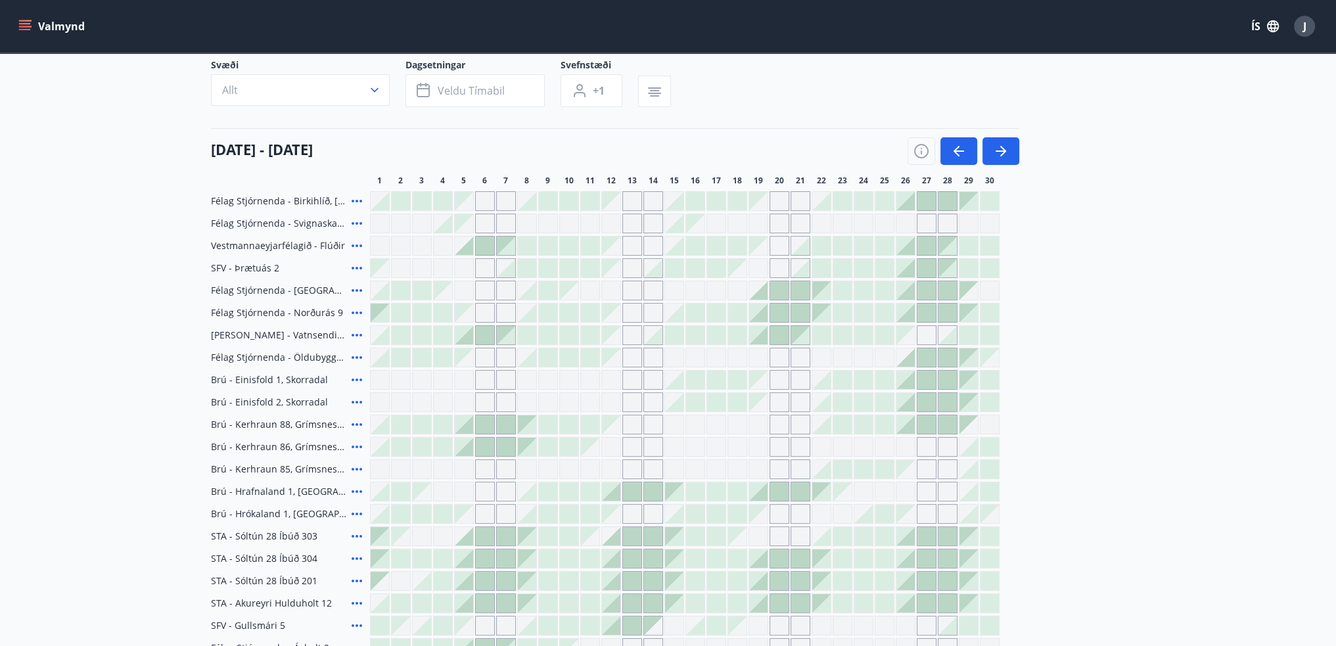
scroll to position [162, 0]
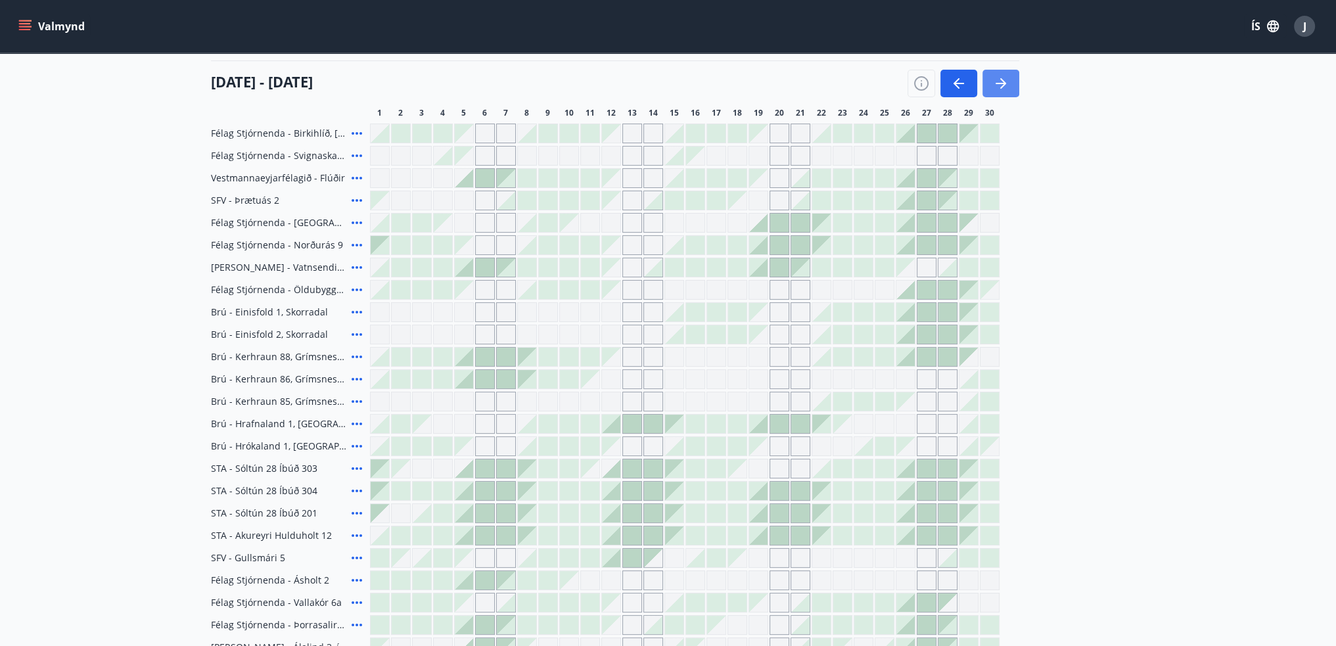
click at [1000, 79] on icon "button" at bounding box center [1003, 83] width 6 height 11
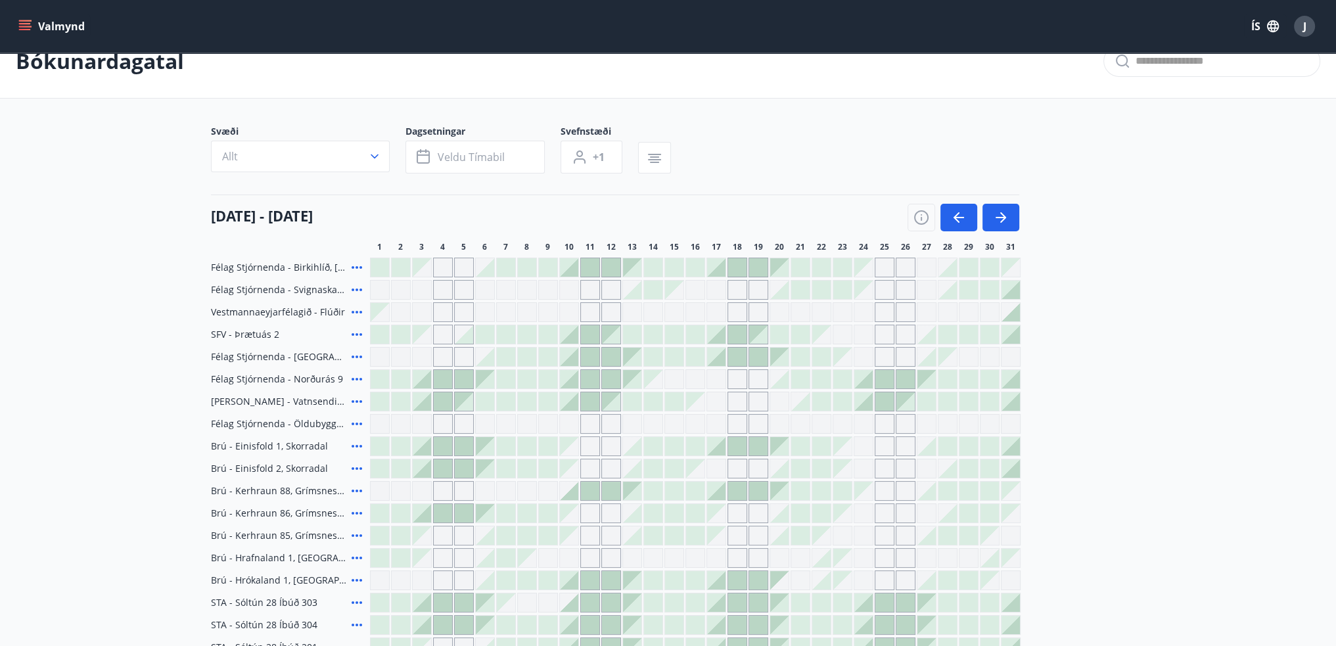
scroll to position [0, 0]
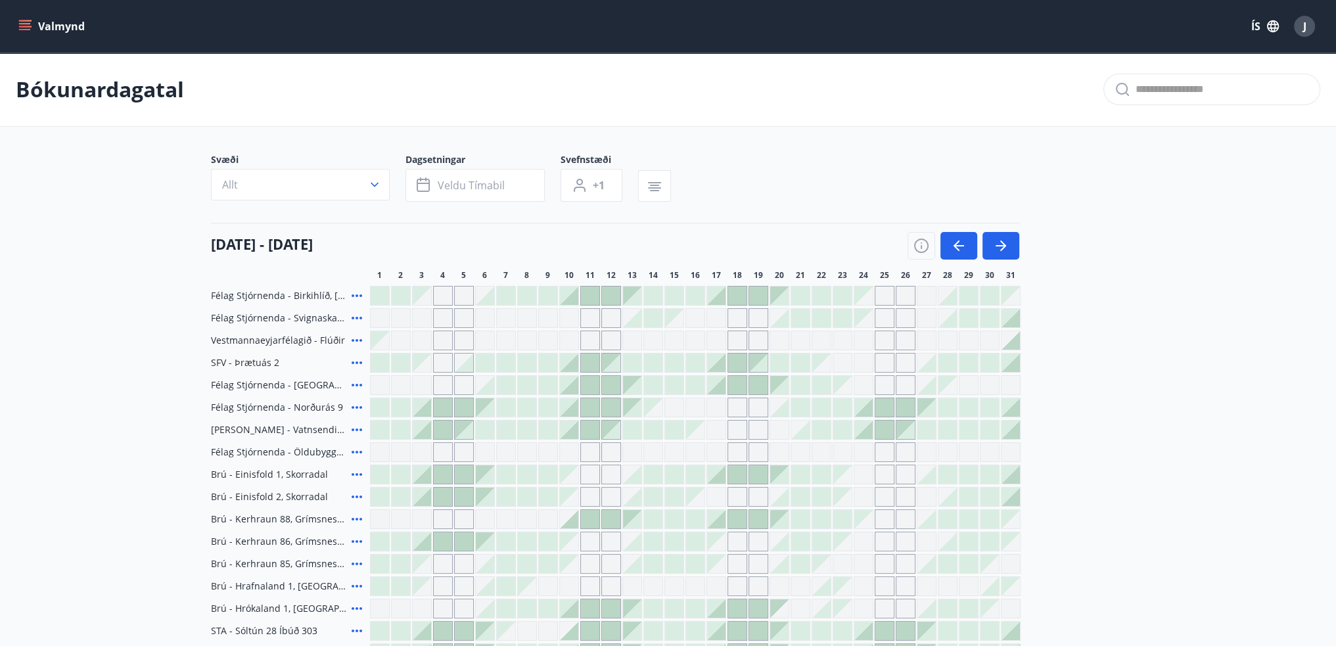
click at [820, 474] on div at bounding box center [821, 474] width 18 height 18
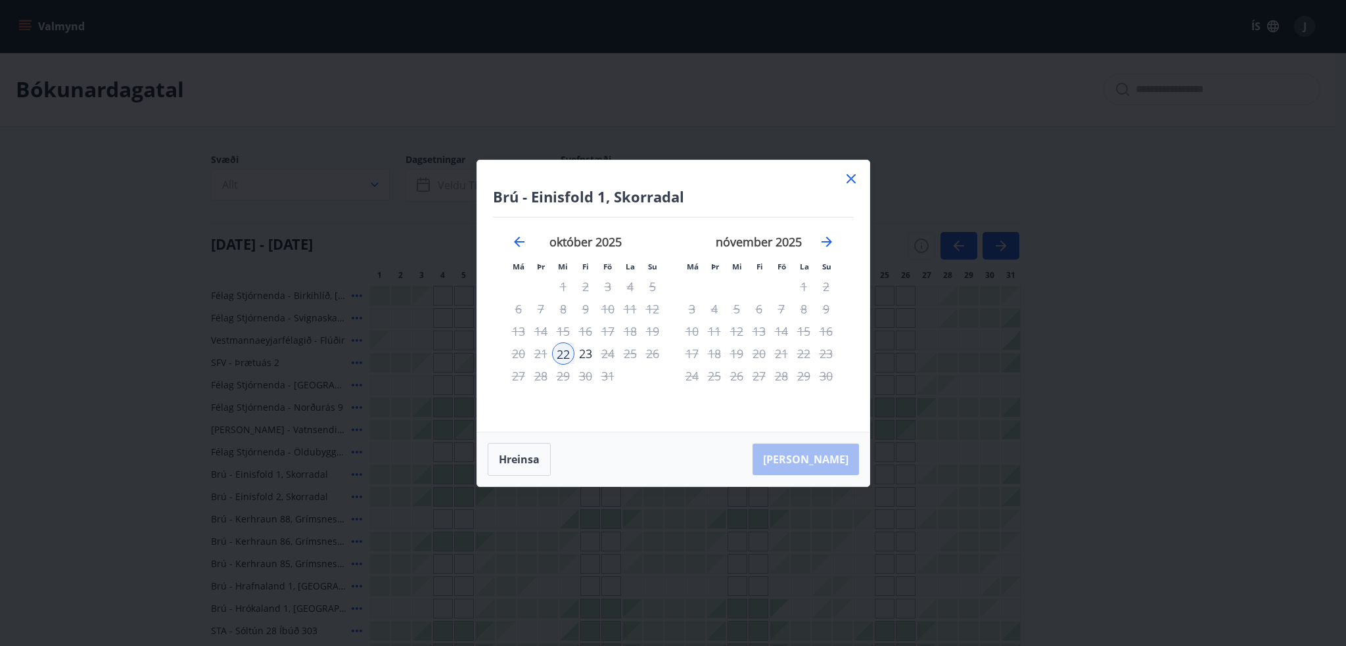
click at [848, 185] on icon at bounding box center [851, 179] width 16 height 16
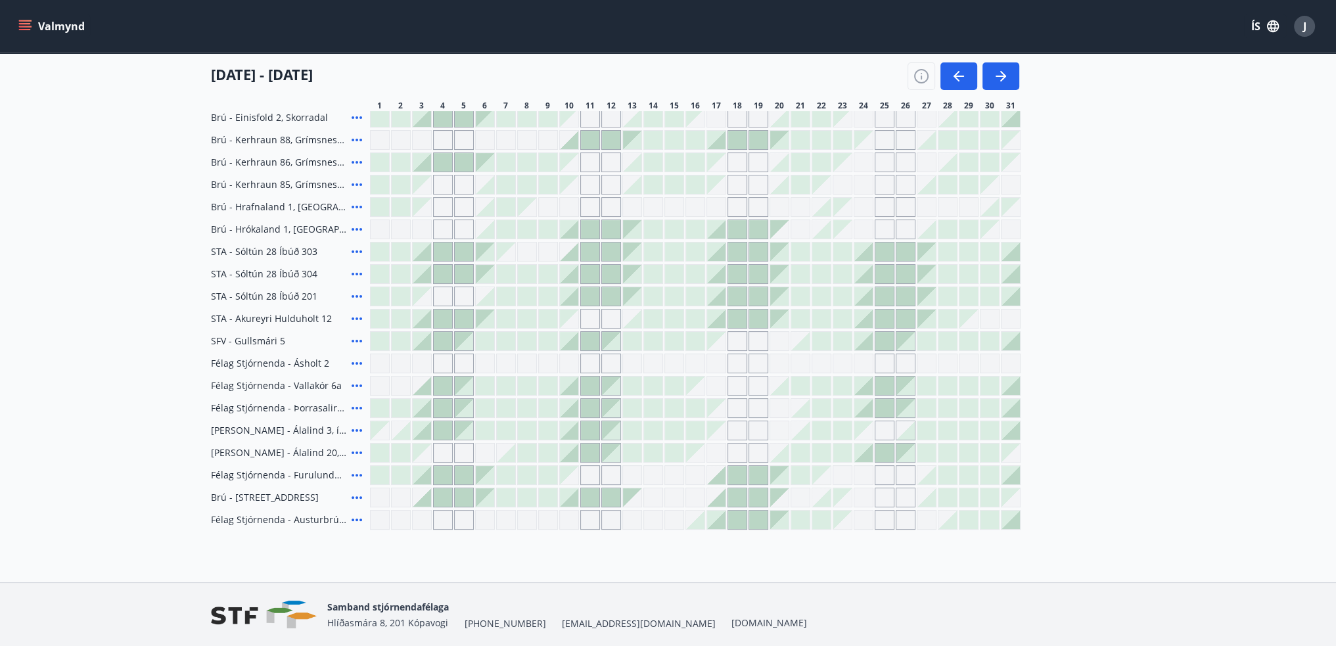
scroll to position [394, 0]
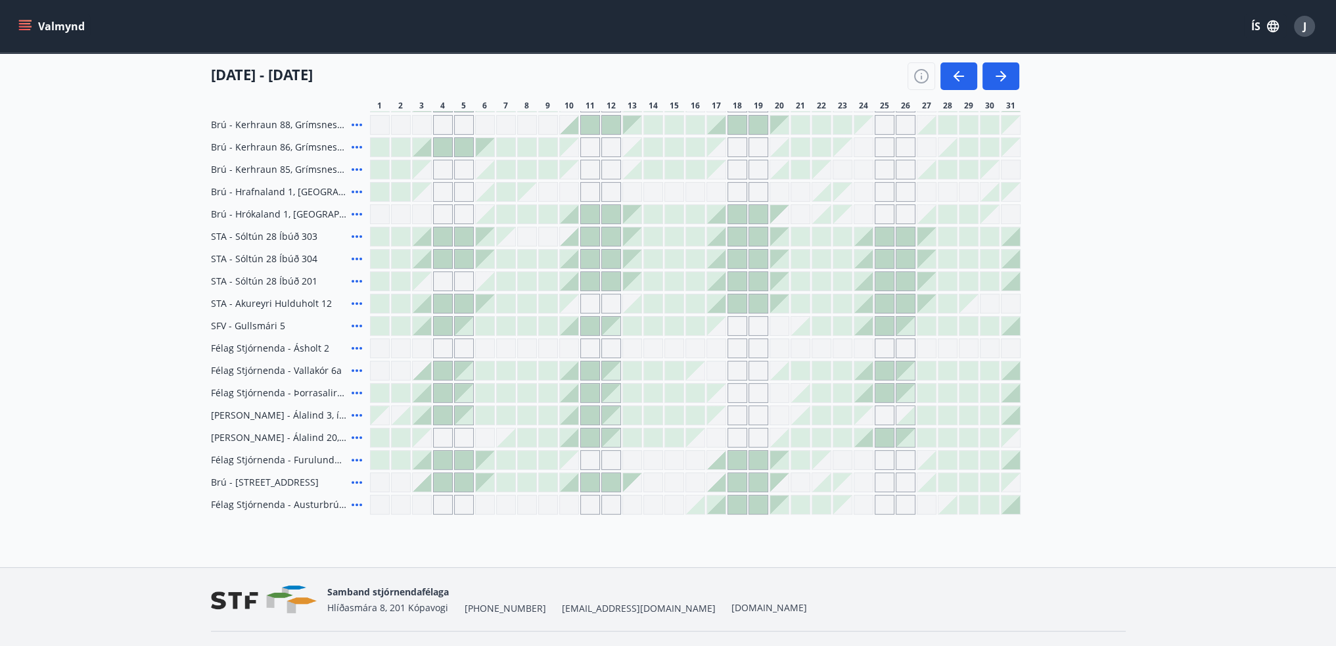
click at [847, 435] on div at bounding box center [842, 438] width 18 height 18
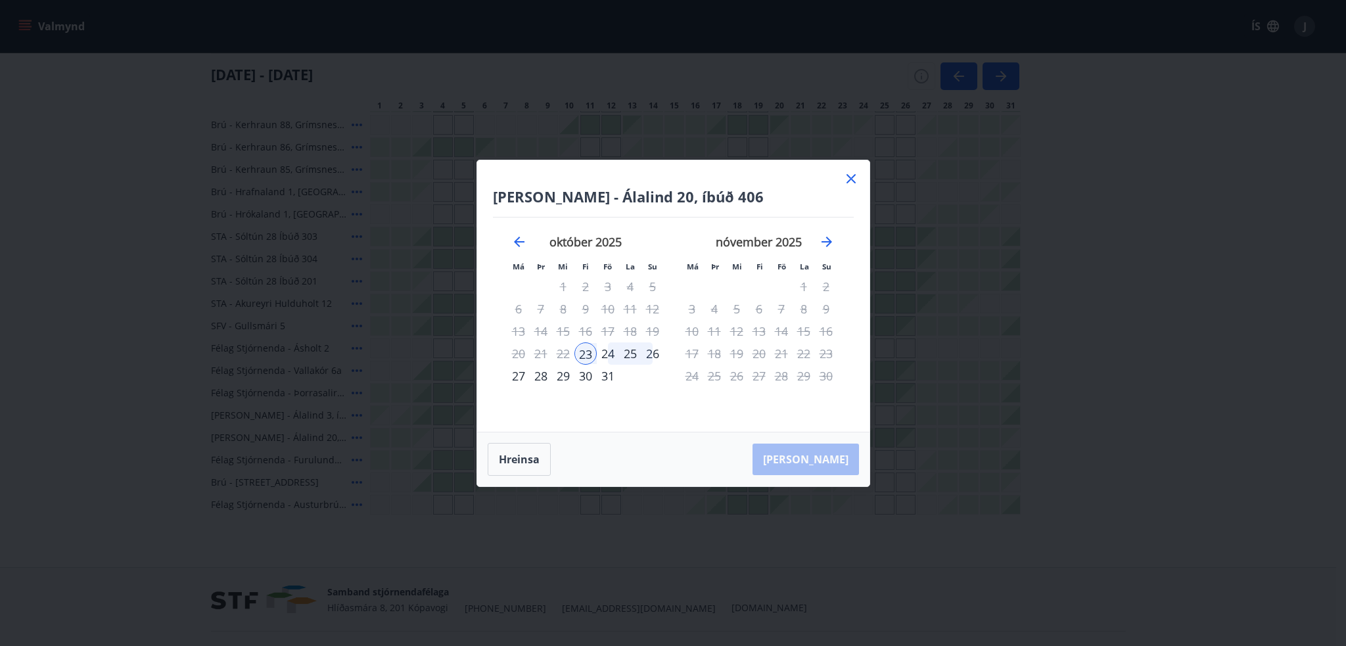
click at [853, 181] on icon at bounding box center [851, 178] width 9 height 9
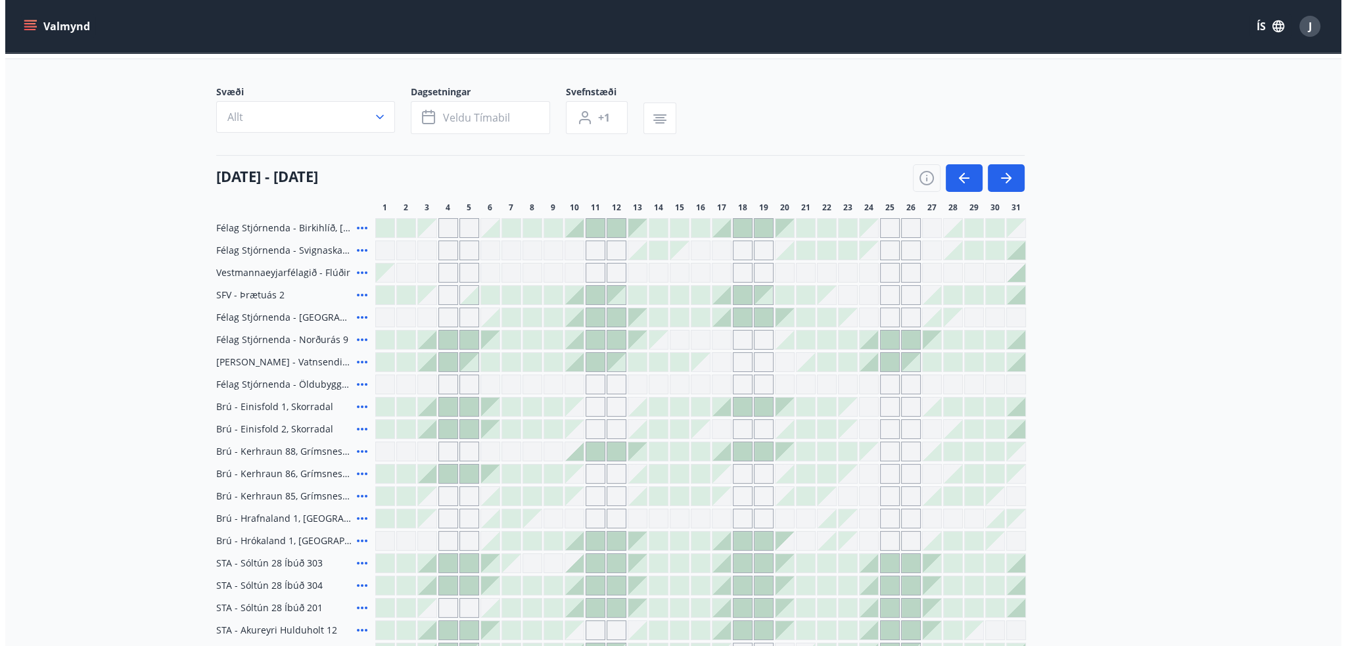
scroll to position [66, 0]
click at [355, 340] on icon at bounding box center [357, 342] width 16 height 16
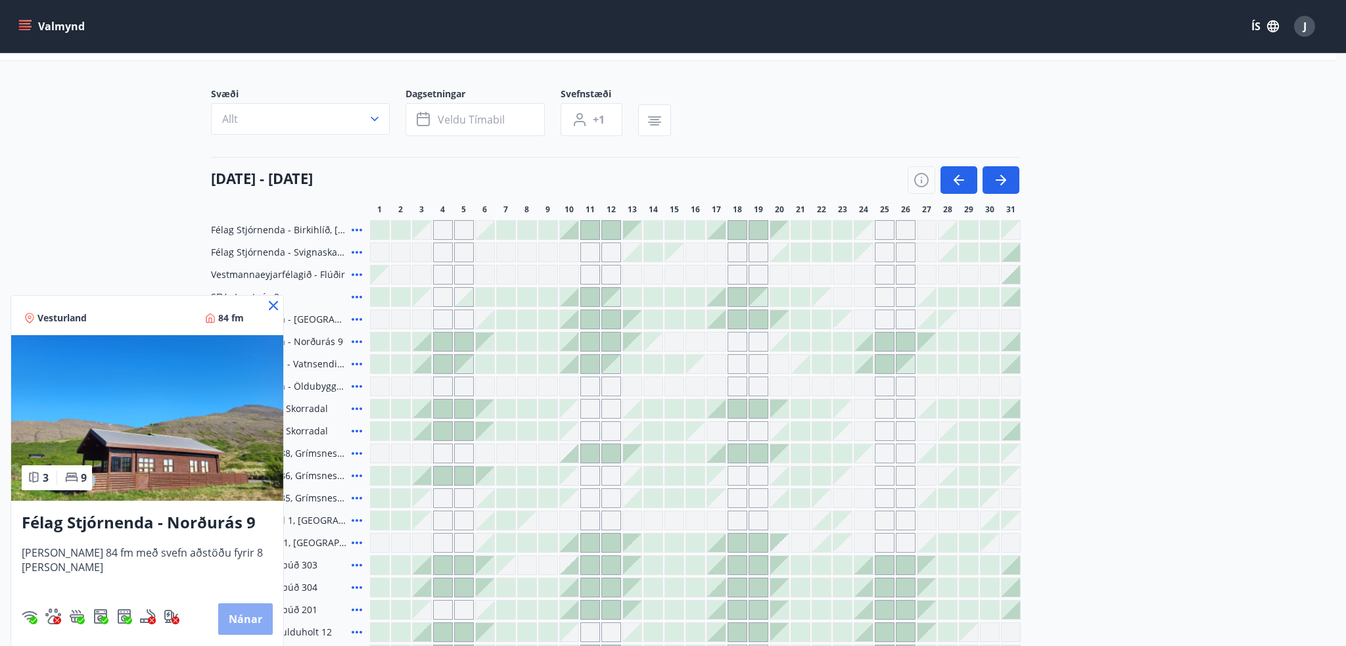
click at [218, 609] on button "Nánar" at bounding box center [245, 619] width 55 height 32
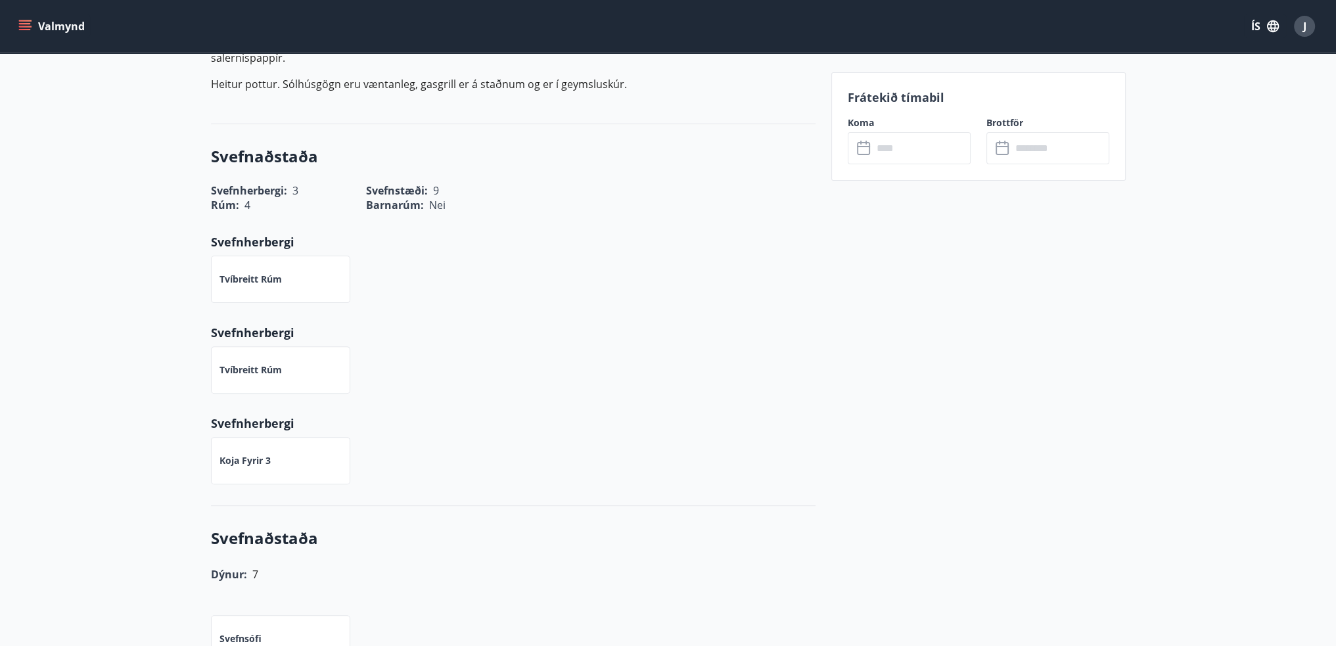
scroll to position [592, 0]
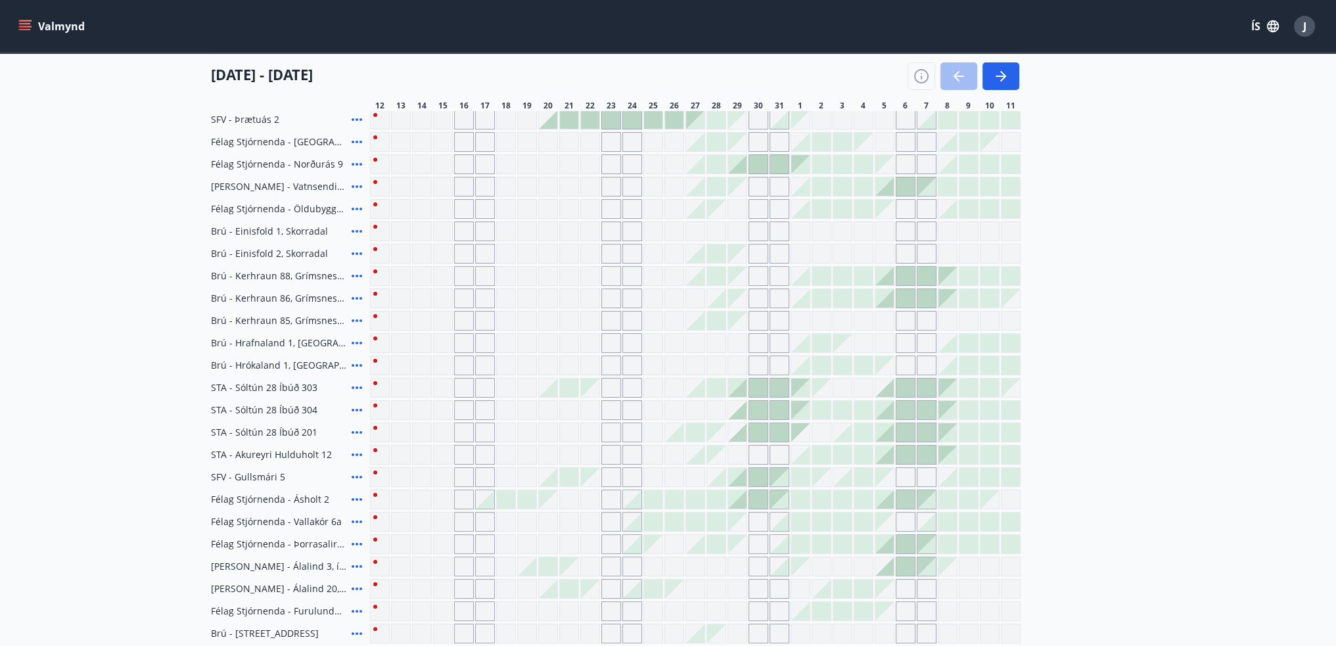
scroll to position [97, 0]
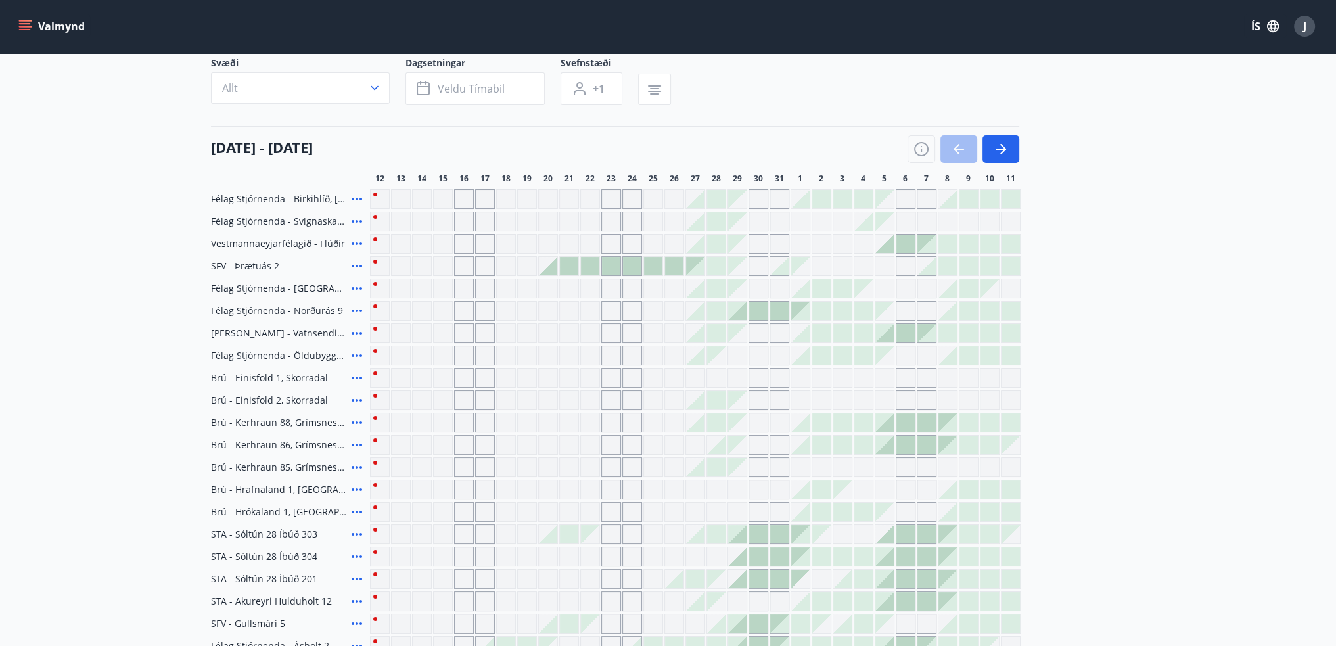
drag, startPoint x: 999, startPoint y: 152, endPoint x: 316, endPoint y: 269, distance: 692.9
click at [998, 152] on icon "button" at bounding box center [1001, 149] width 16 height 16
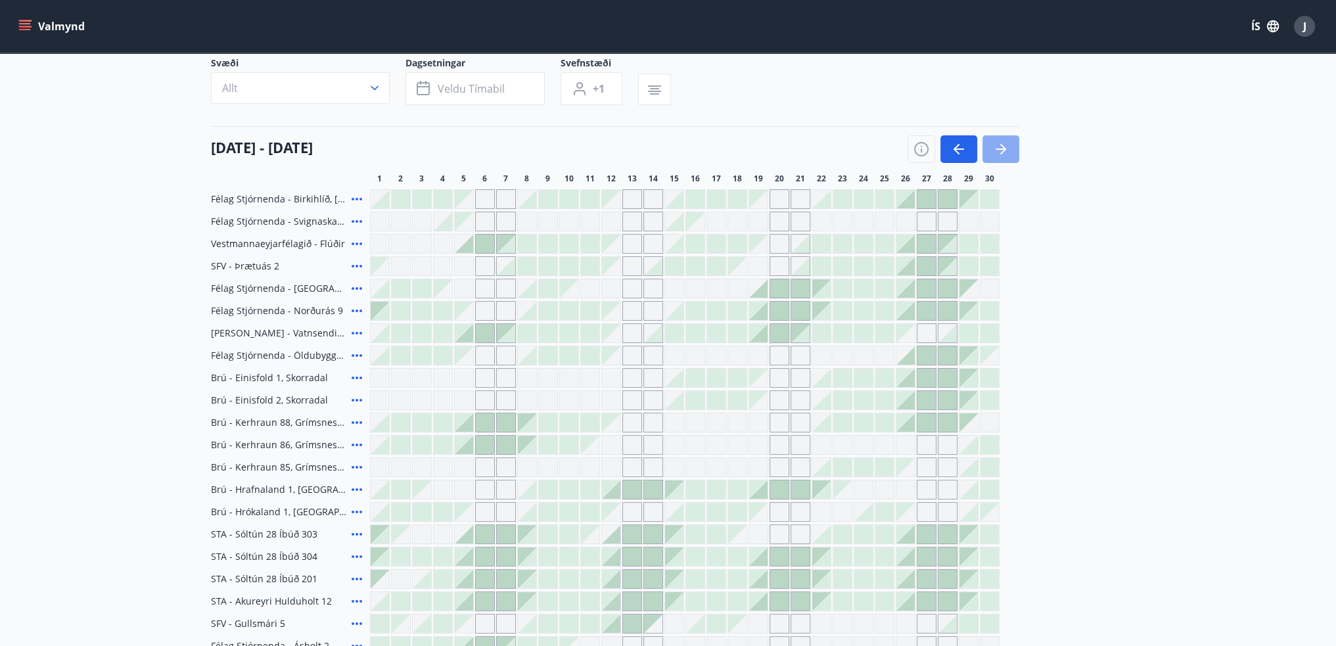
click at [1009, 151] on button "button" at bounding box center [1001, 149] width 37 height 28
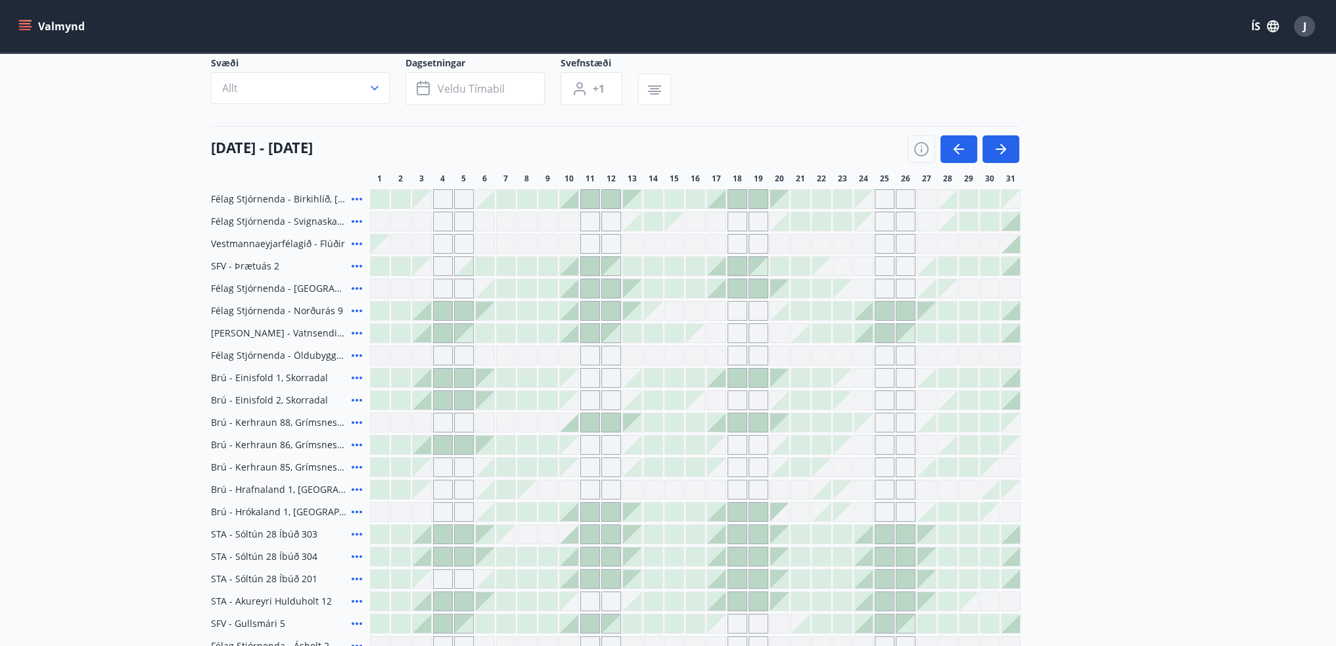
click at [823, 308] on div at bounding box center [821, 311] width 18 height 18
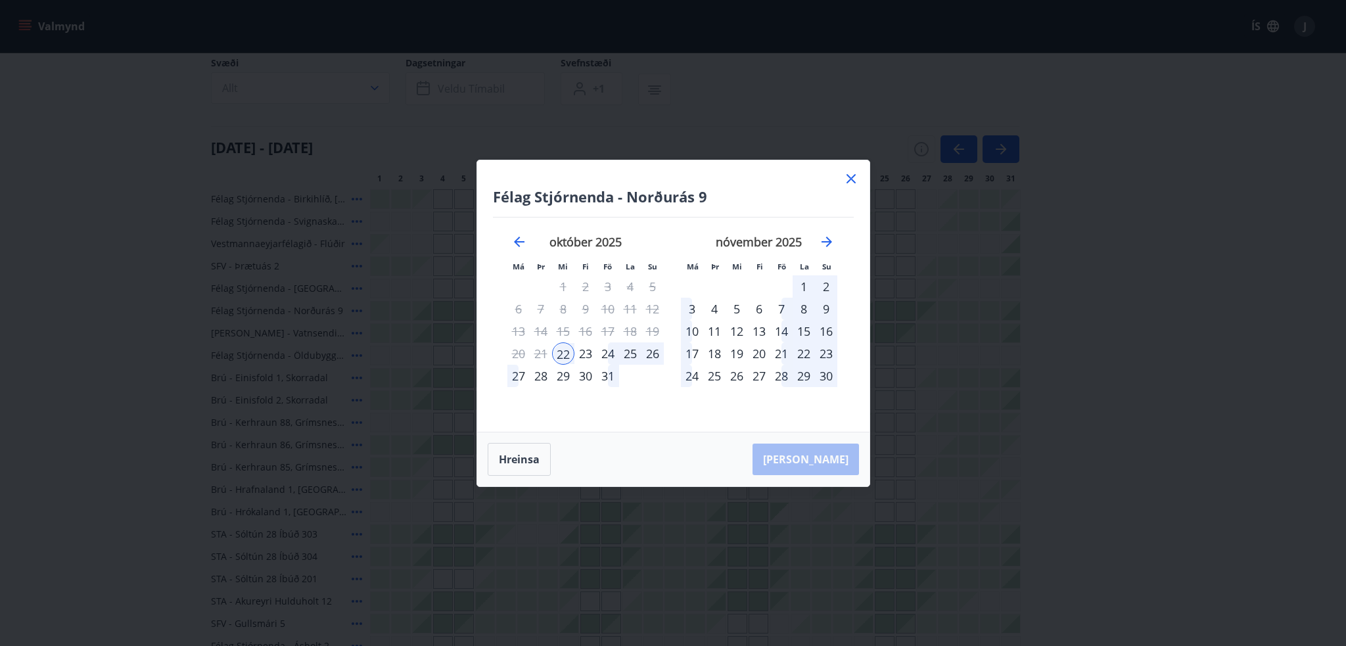
drag, startPoint x: 823, startPoint y: 308, endPoint x: 592, endPoint y: 350, distance: 234.6
click at [592, 350] on div "23" at bounding box center [585, 353] width 22 height 22
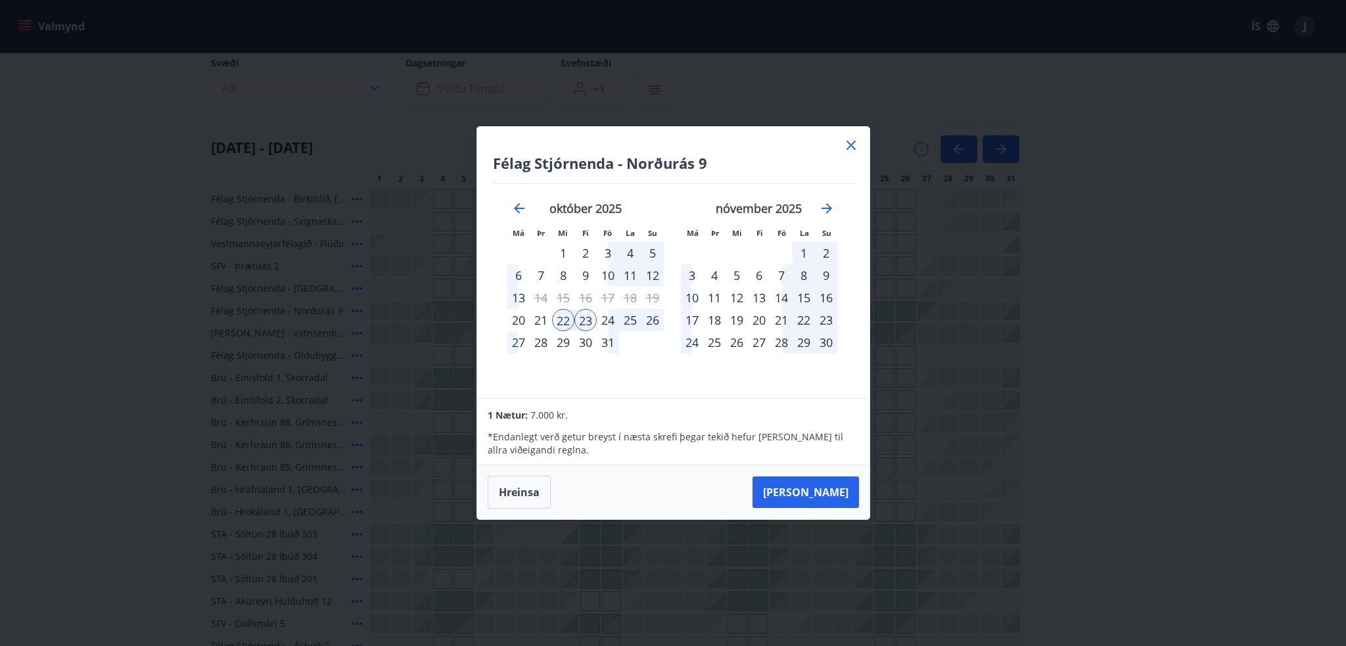
click at [653, 319] on div "26" at bounding box center [653, 320] width 22 height 22
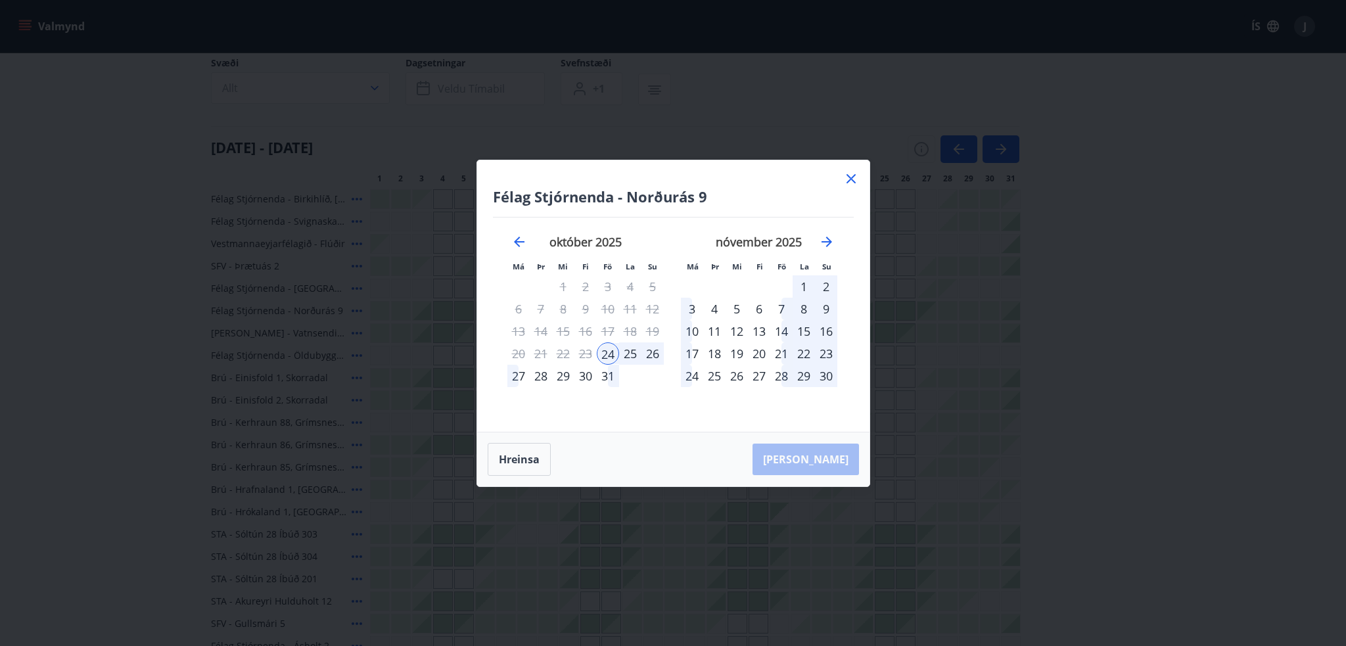
click at [519, 373] on div "27" at bounding box center [518, 376] width 22 height 22
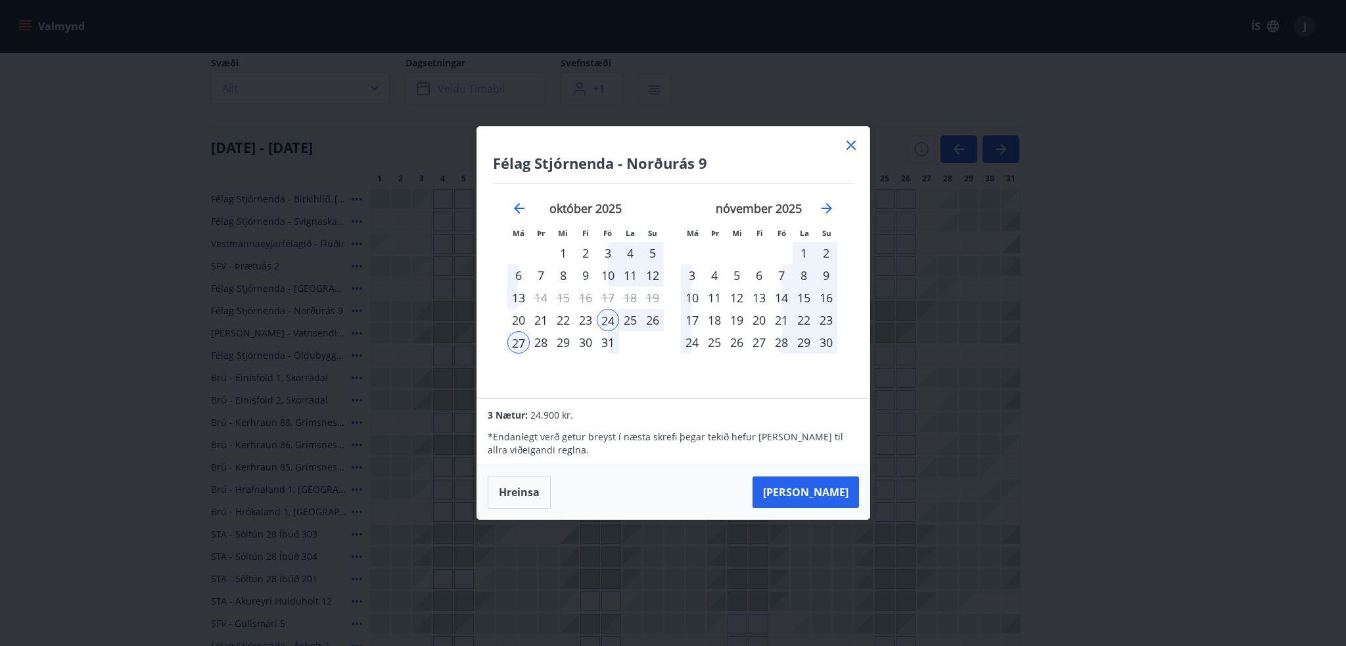
drag, startPoint x: 519, startPoint y: 373, endPoint x: 642, endPoint y: 346, distance: 125.8
click at [642, 346] on td "Calendar" at bounding box center [653, 342] width 22 height 22
drag, startPoint x: 845, startPoint y: 157, endPoint x: 848, endPoint y: 149, distance: 8.5
drag, startPoint x: 848, startPoint y: 149, endPoint x: 642, endPoint y: 348, distance: 286.4
click at [642, 348] on td "Calendar" at bounding box center [653, 342] width 22 height 22
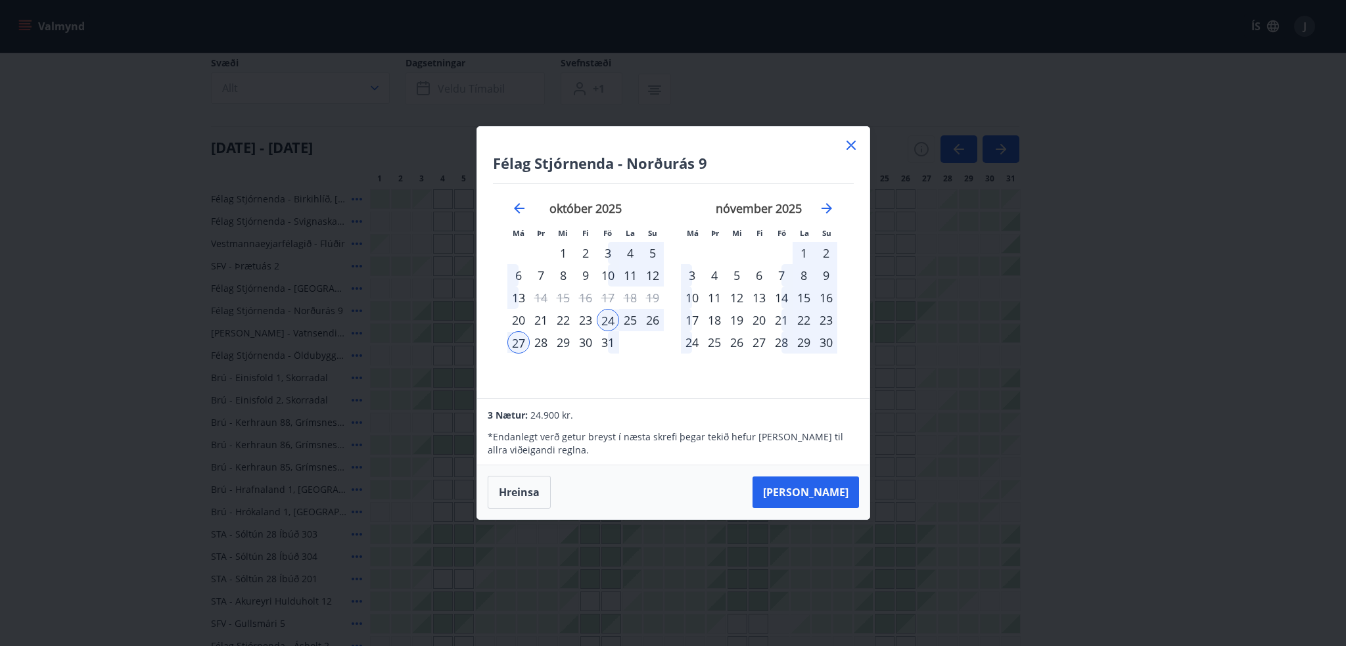
click at [847, 149] on icon at bounding box center [851, 145] width 16 height 16
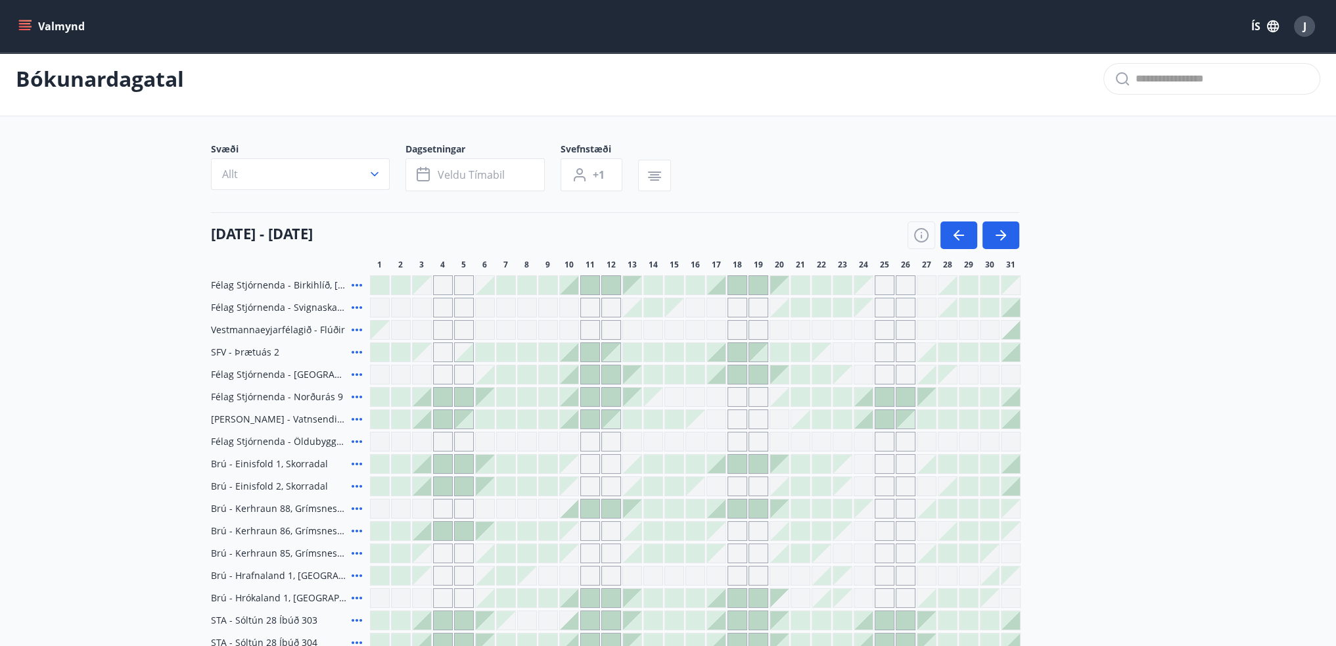
scroll to position [0, 0]
